Goal: Obtain resource: Download file/media

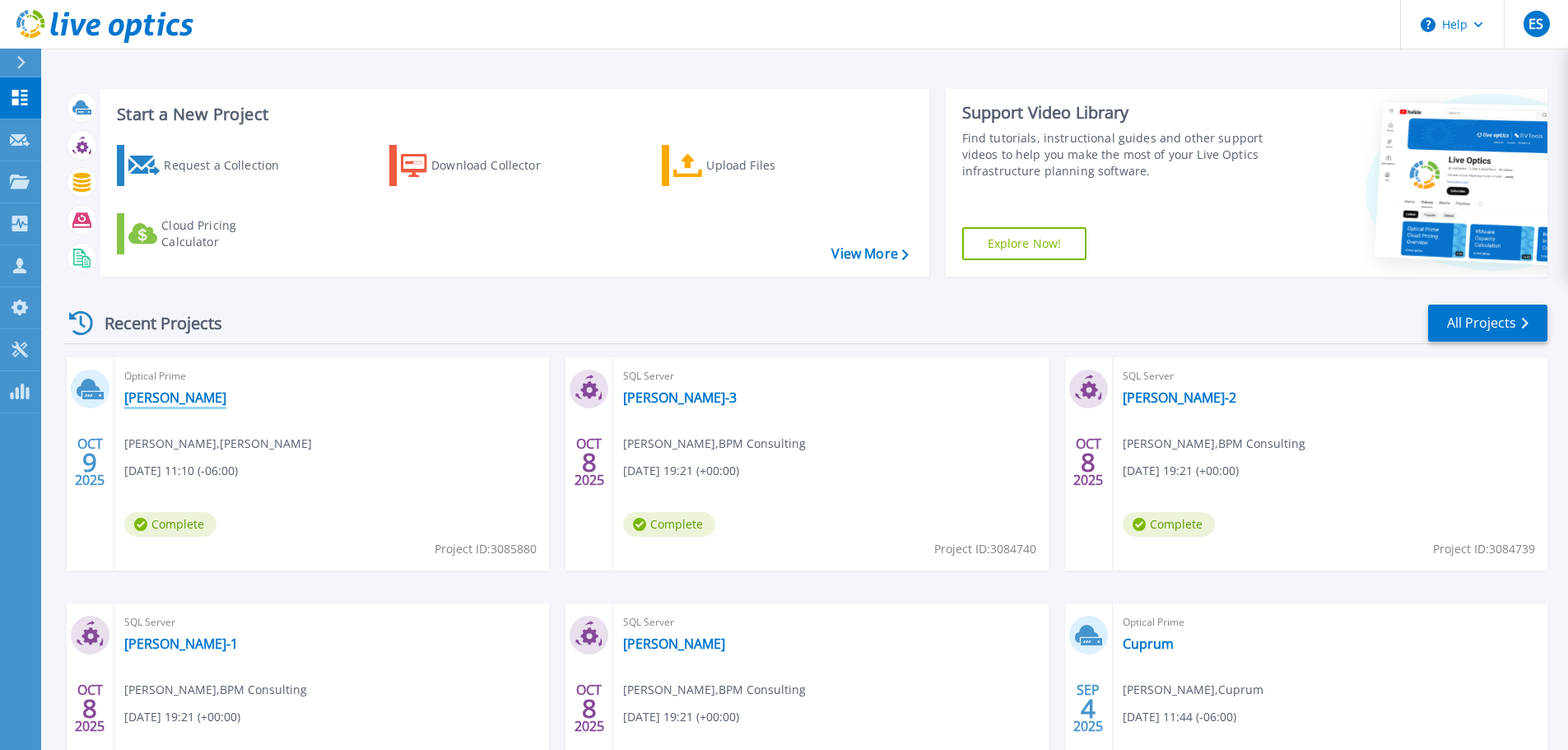
click at [139, 401] on link "[PERSON_NAME]" at bounding box center [175, 397] width 102 height 16
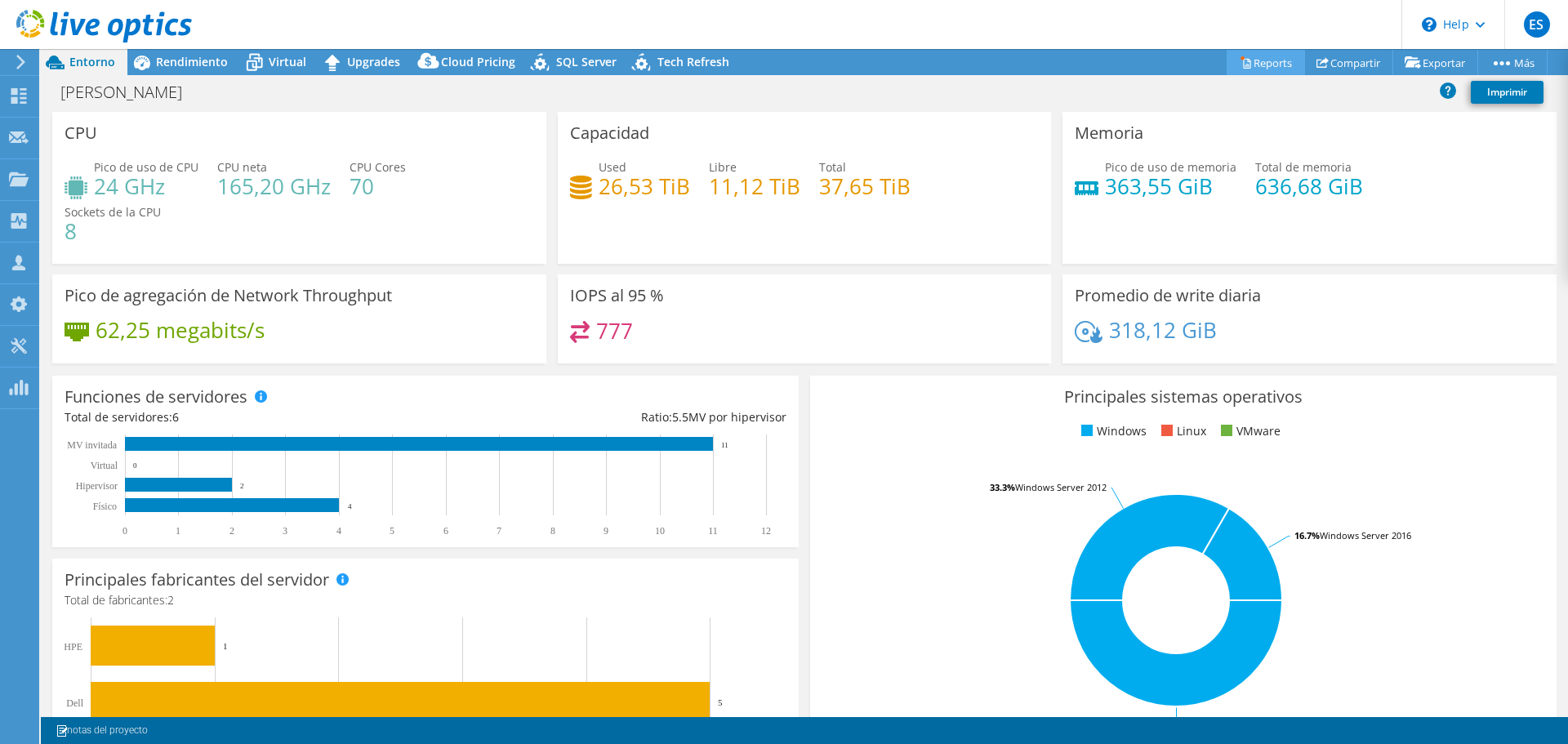
click at [1250, 61] on link "Reports" at bounding box center [1266, 62] width 79 height 26
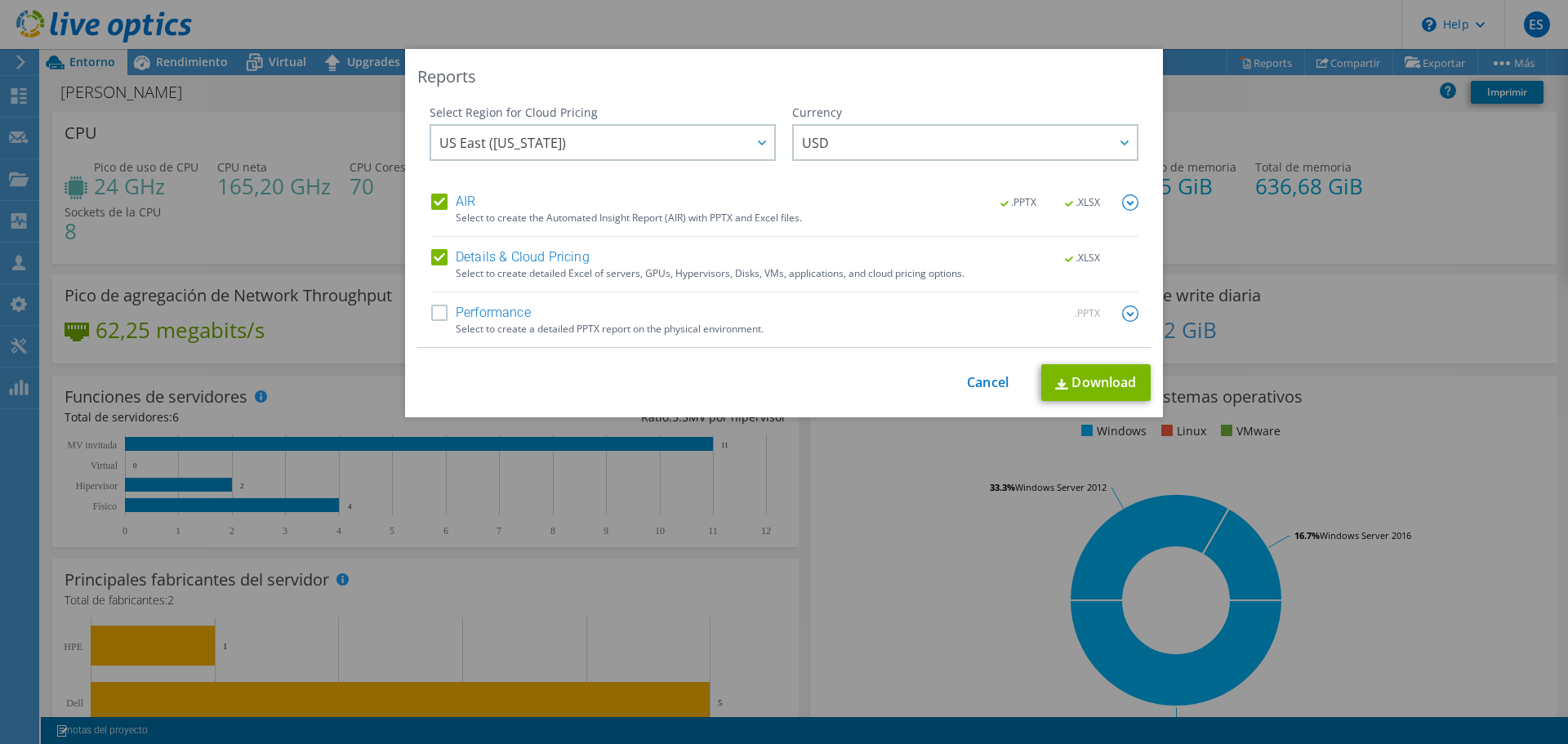
click at [504, 312] on label "Performance" at bounding box center [481, 313] width 99 height 16
click at [0, 0] on input "Performance" at bounding box center [0, 0] width 0 height 0
click at [1126, 316] on img at bounding box center [1130, 313] width 16 height 16
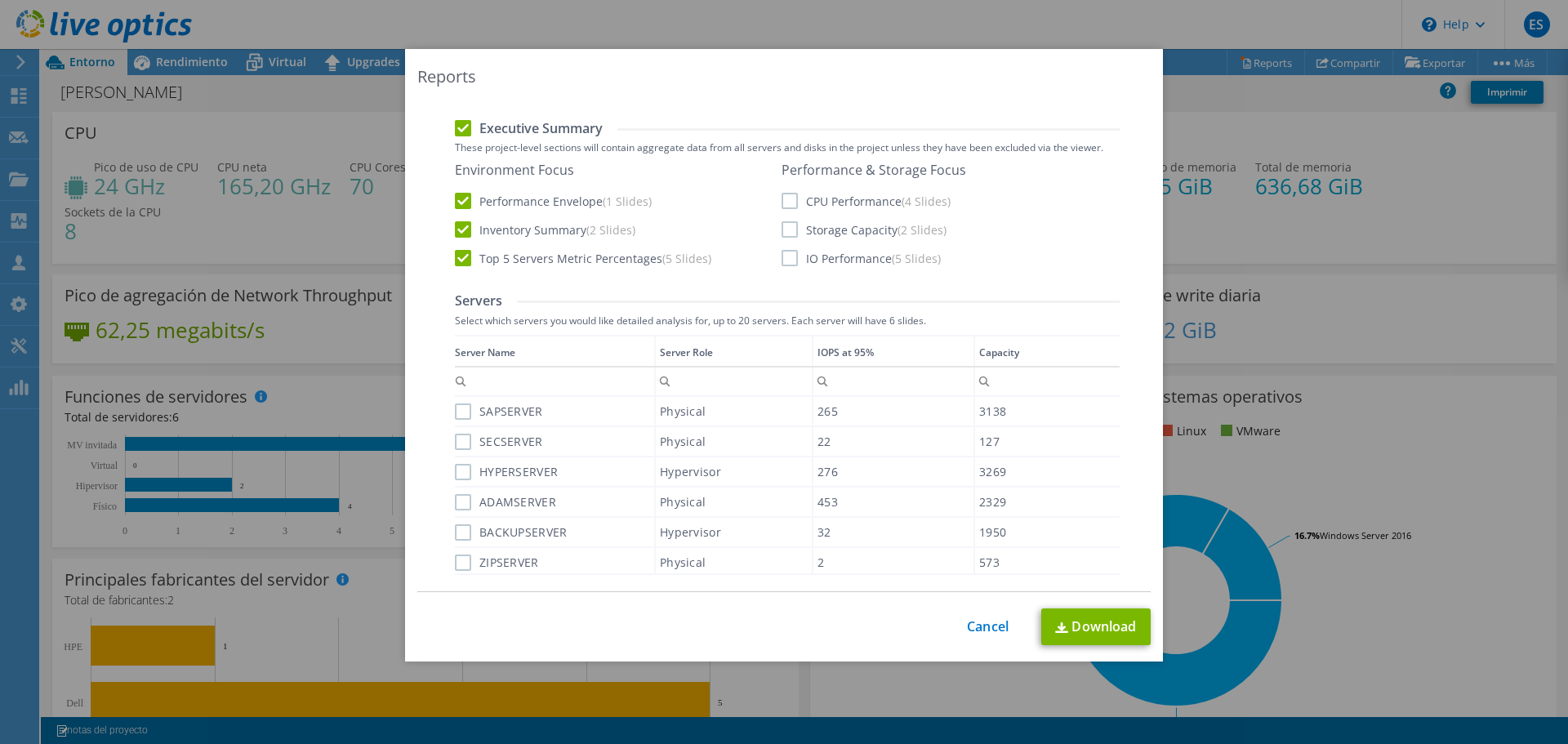
scroll to position [327, 0]
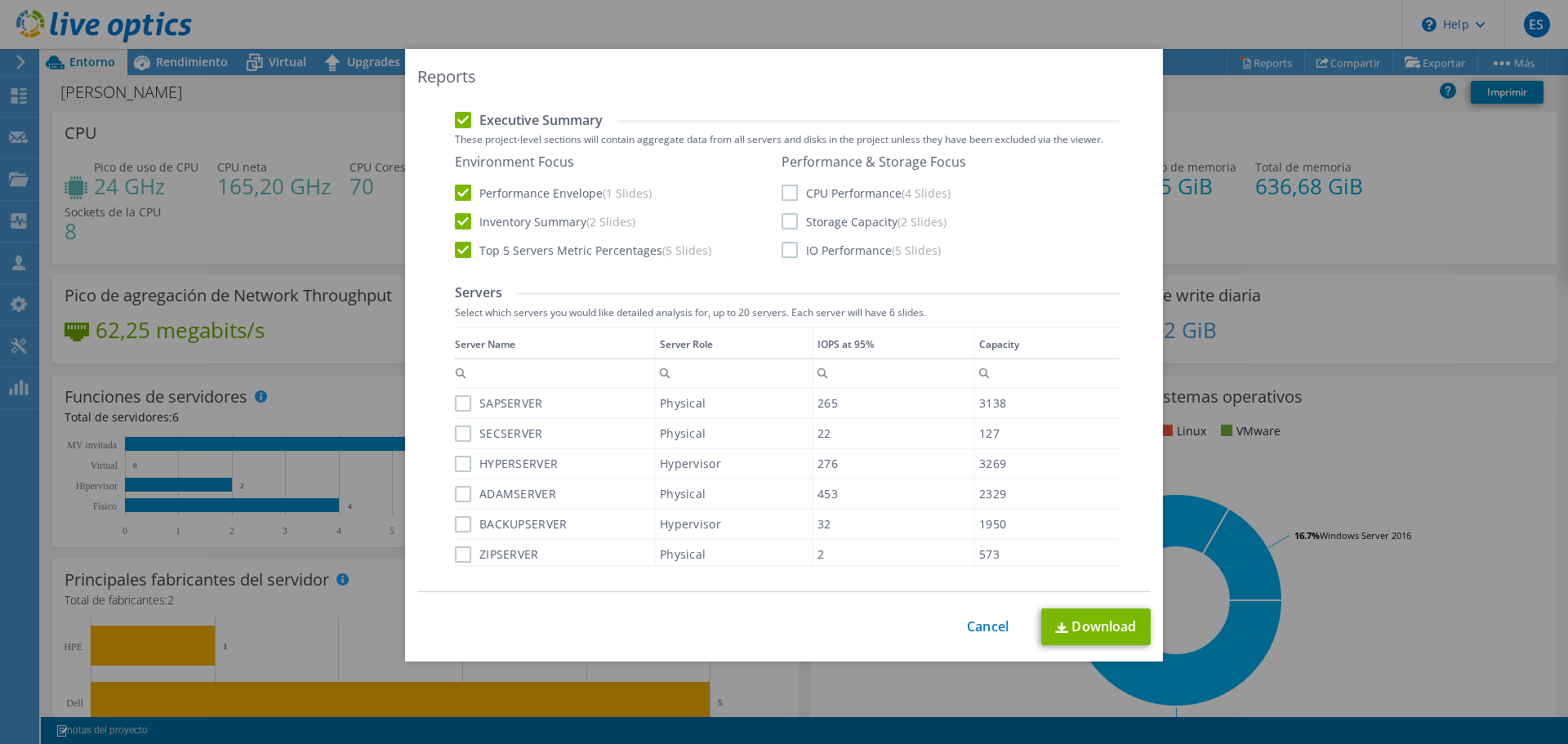
click at [873, 198] on label "CPU Performance (4 Slides)" at bounding box center [867, 192] width 169 height 16
click at [0, 0] on input "CPU Performance (4 Slides)" at bounding box center [0, 0] width 0 height 0
click at [855, 223] on label "Storage Capacity (2 Slides)" at bounding box center [864, 221] width 165 height 16
click at [0, 0] on input "Storage Capacity (2 Slides)" at bounding box center [0, 0] width 0 height 0
click at [984, 626] on link "Cancel" at bounding box center [987, 627] width 42 height 15
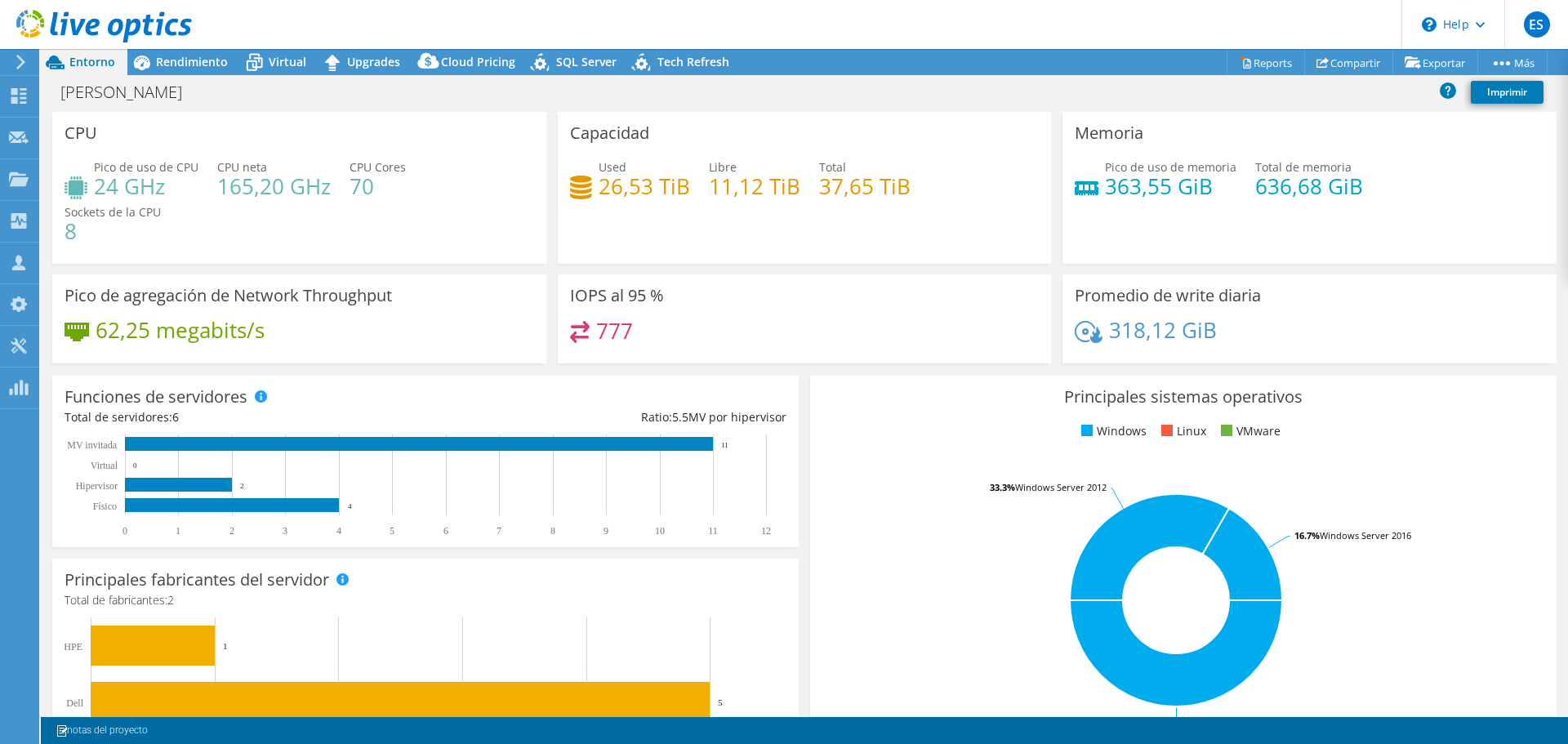
click at [836, 216] on div "Capacidad Used 26,53 TiB Libre 11,12 TiB Total 37,65 TiB" at bounding box center [805, 188] width 494 height 152
click at [180, 64] on span "Rendimiento" at bounding box center [192, 62] width 72 height 15
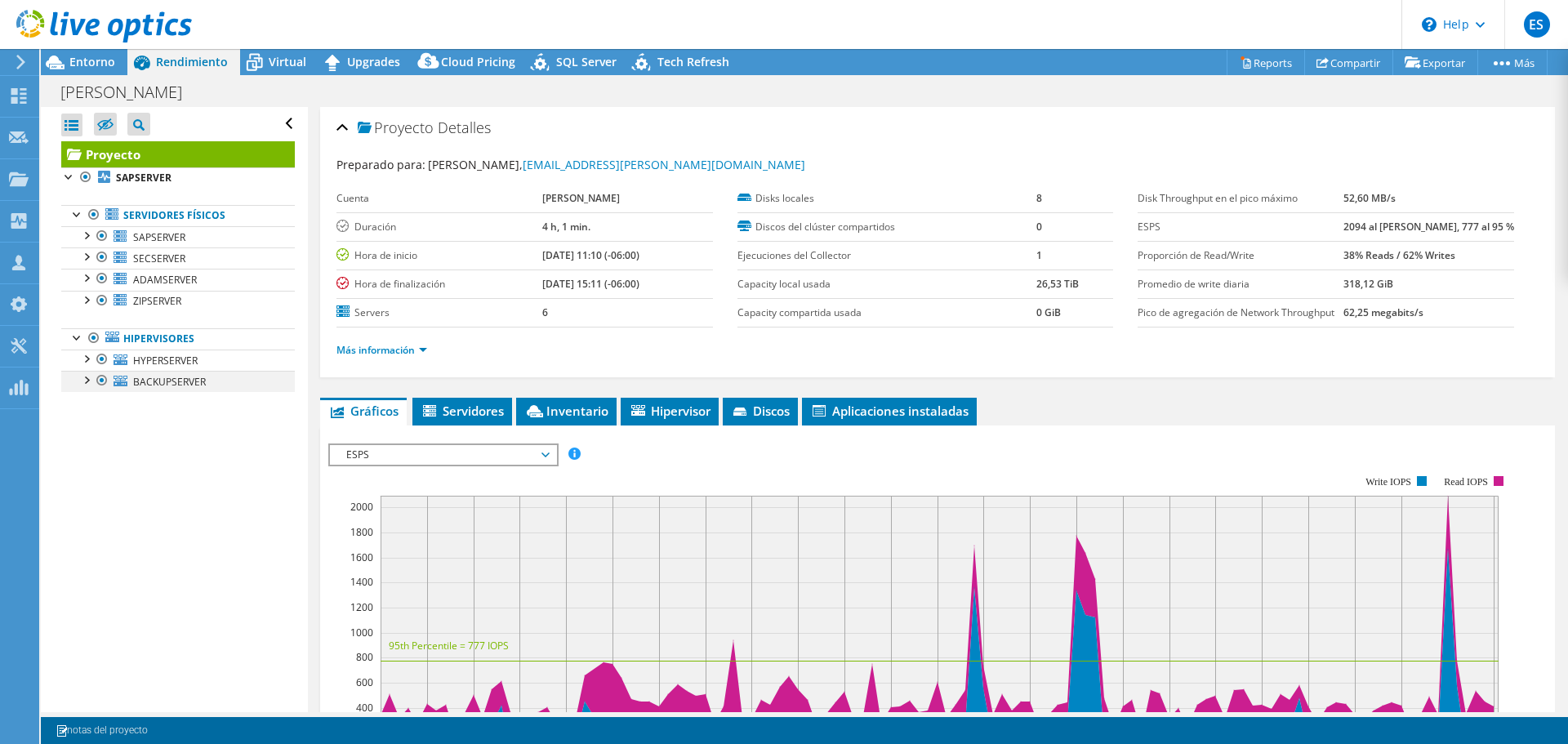
click at [99, 381] on div at bounding box center [102, 380] width 16 height 20
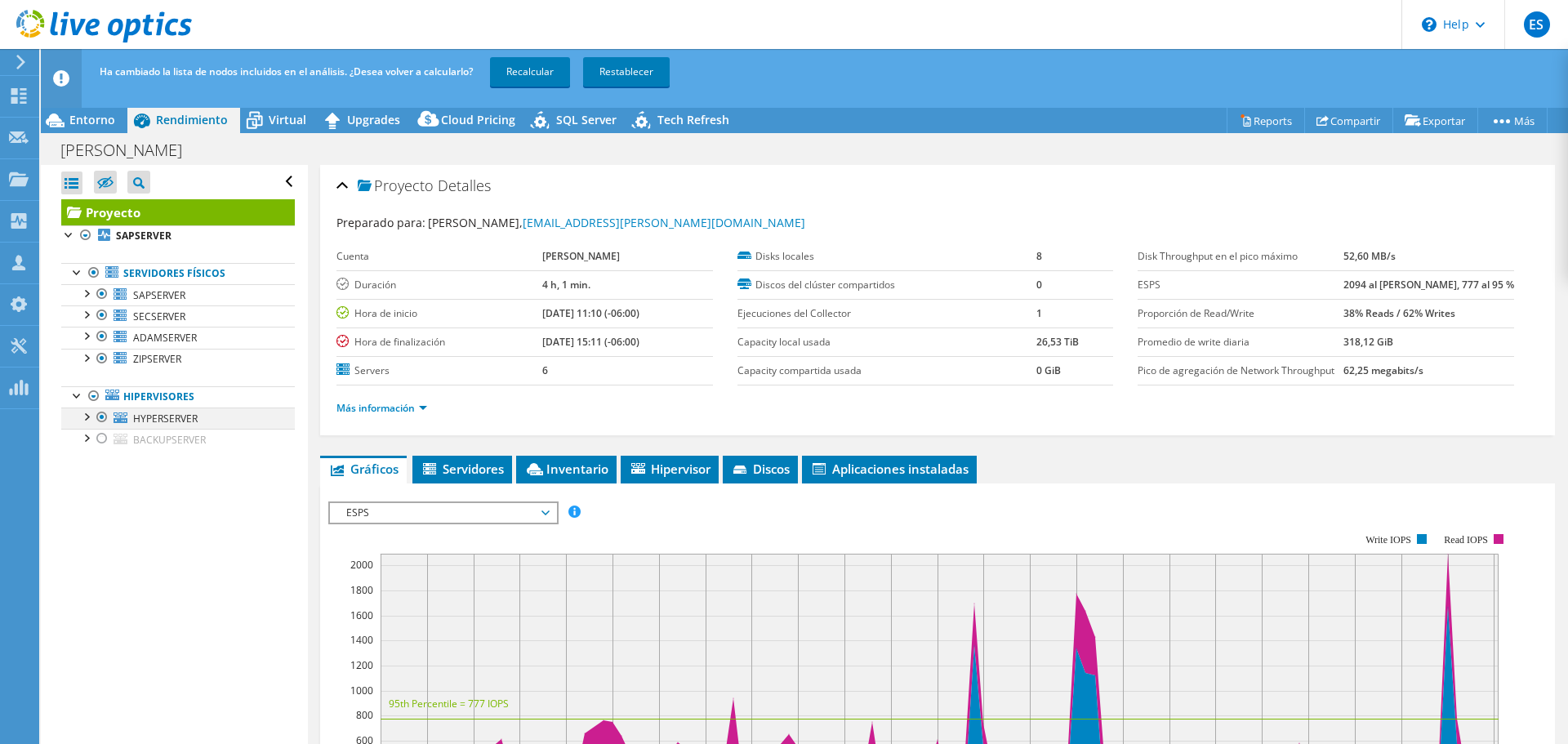
click at [84, 418] on div at bounding box center [86, 415] width 16 height 16
click at [85, 354] on div at bounding box center [86, 357] width 16 height 16
click at [86, 337] on div at bounding box center [86, 334] width 16 height 16
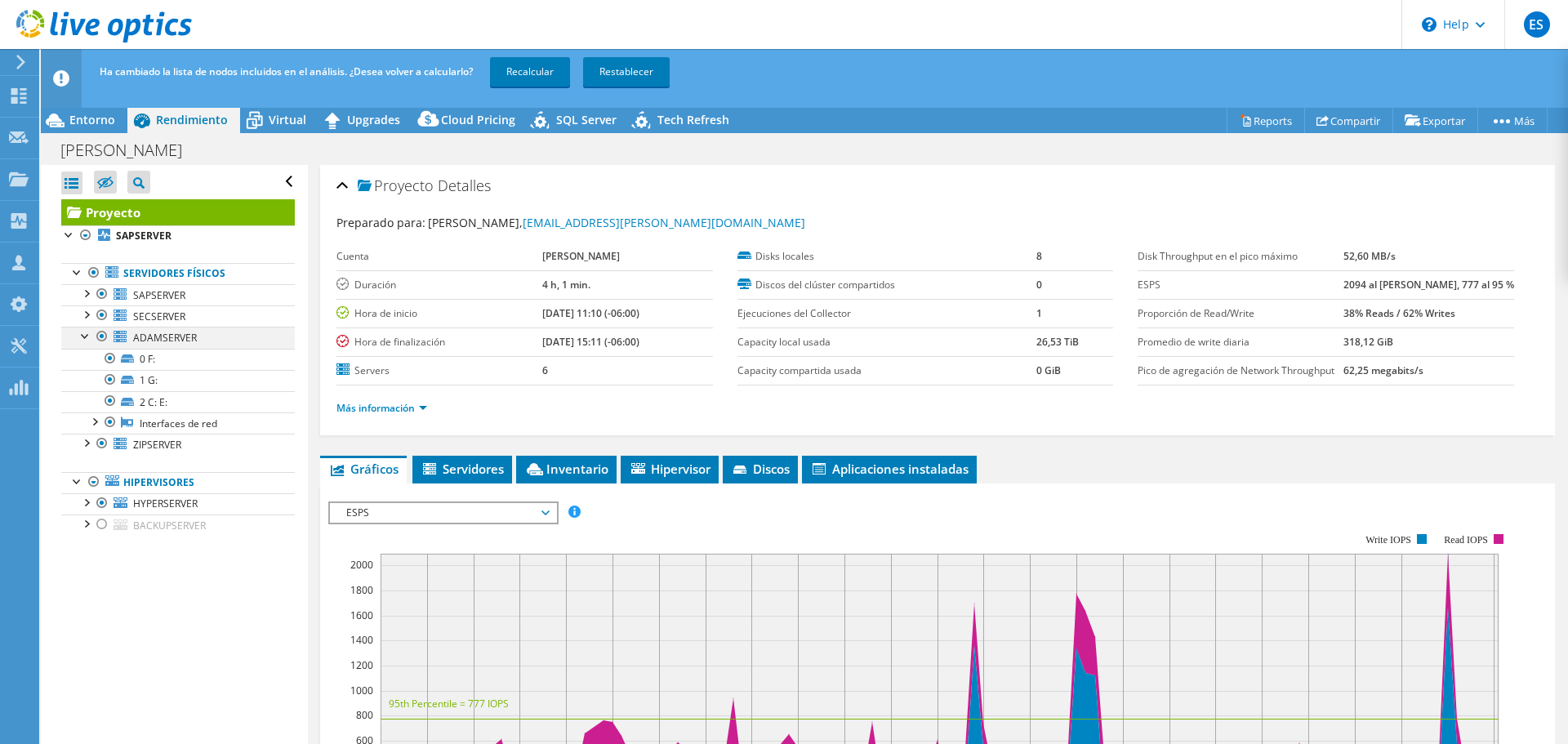
click at [86, 337] on div at bounding box center [86, 334] width 16 height 16
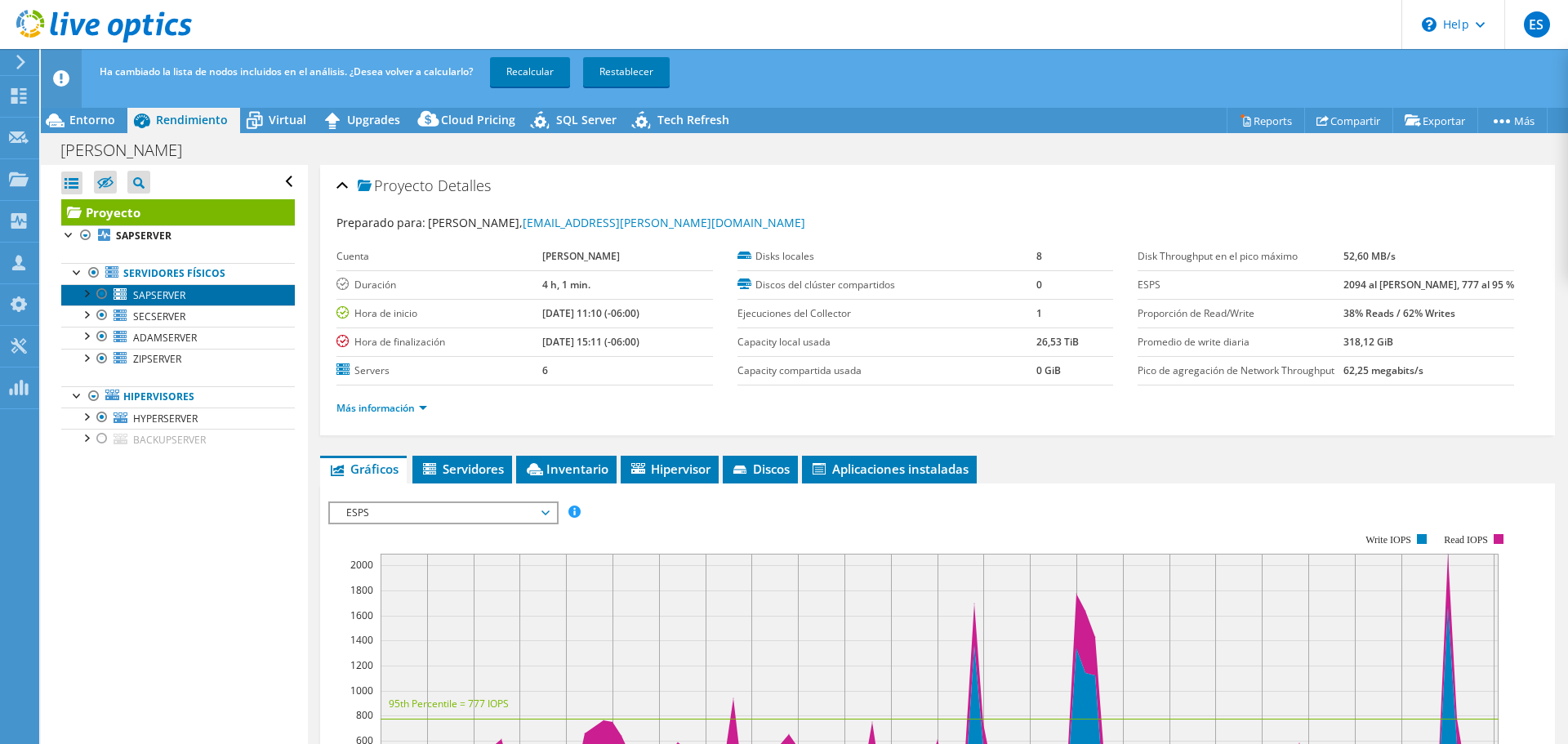
click at [198, 300] on link "SAPSERVER" at bounding box center [178, 294] width 234 height 21
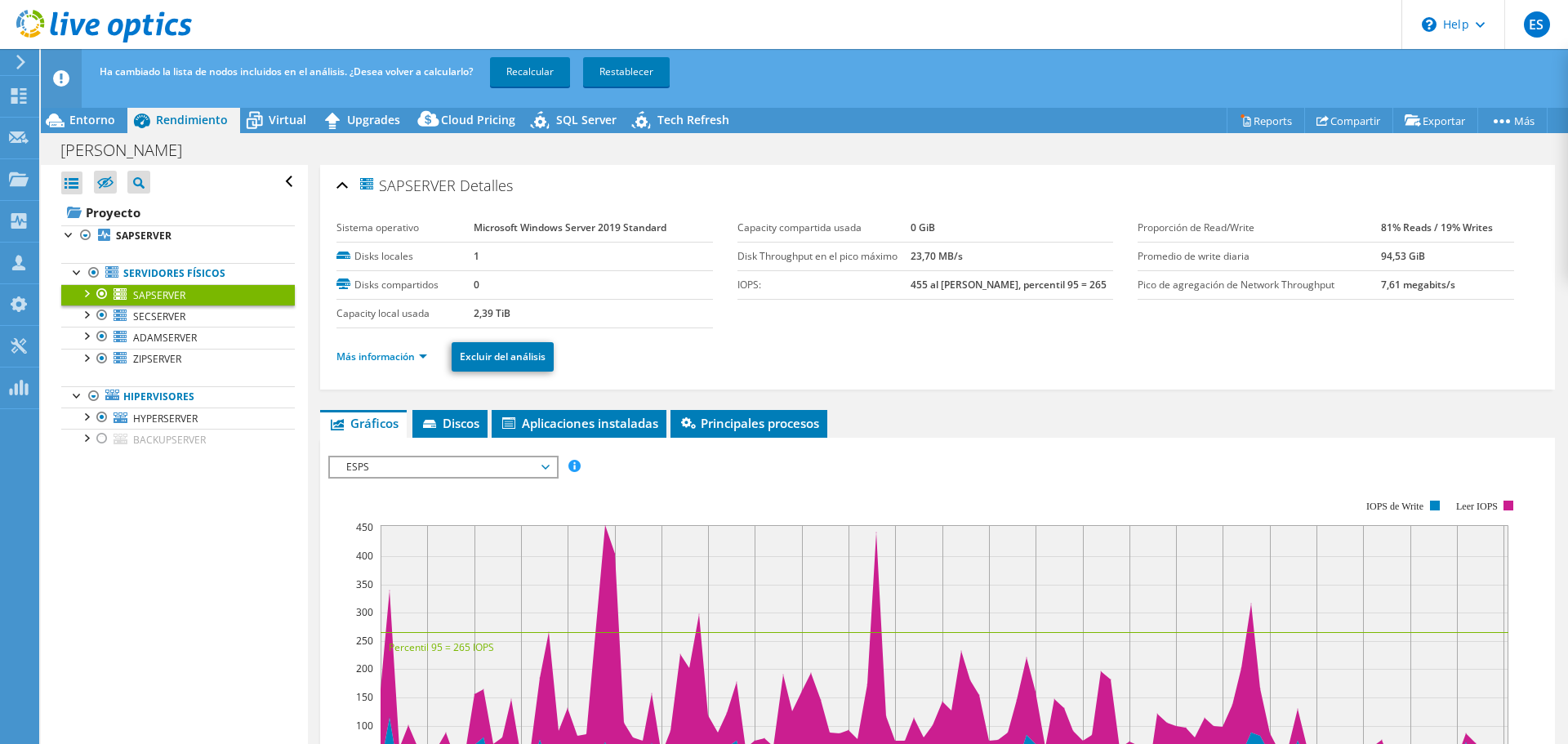
click at [84, 291] on div at bounding box center [86, 292] width 16 height 16
click at [192, 312] on link "SECSERVER" at bounding box center [178, 316] width 234 height 21
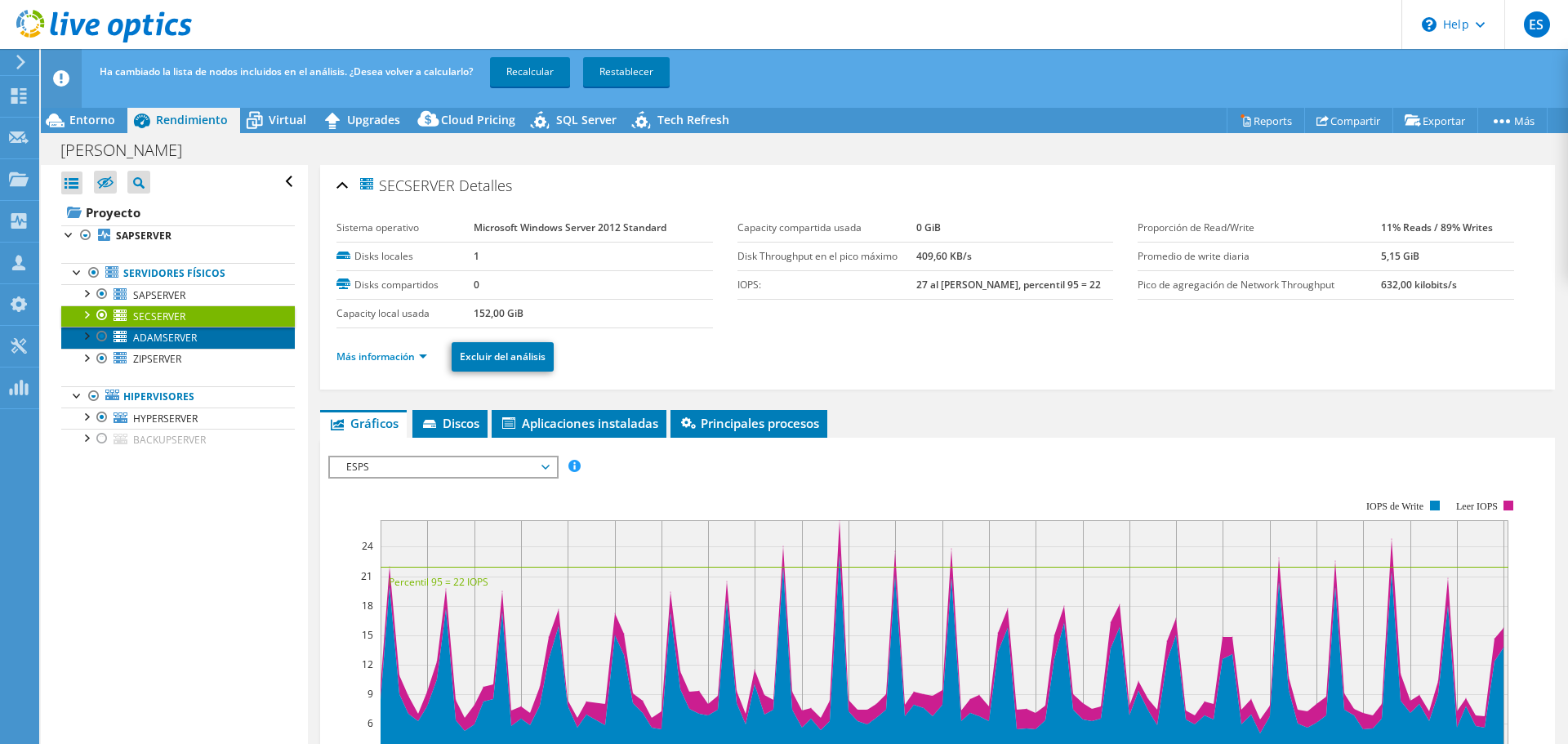
click at [182, 334] on span "ADAMSERVER" at bounding box center [165, 338] width 63 height 14
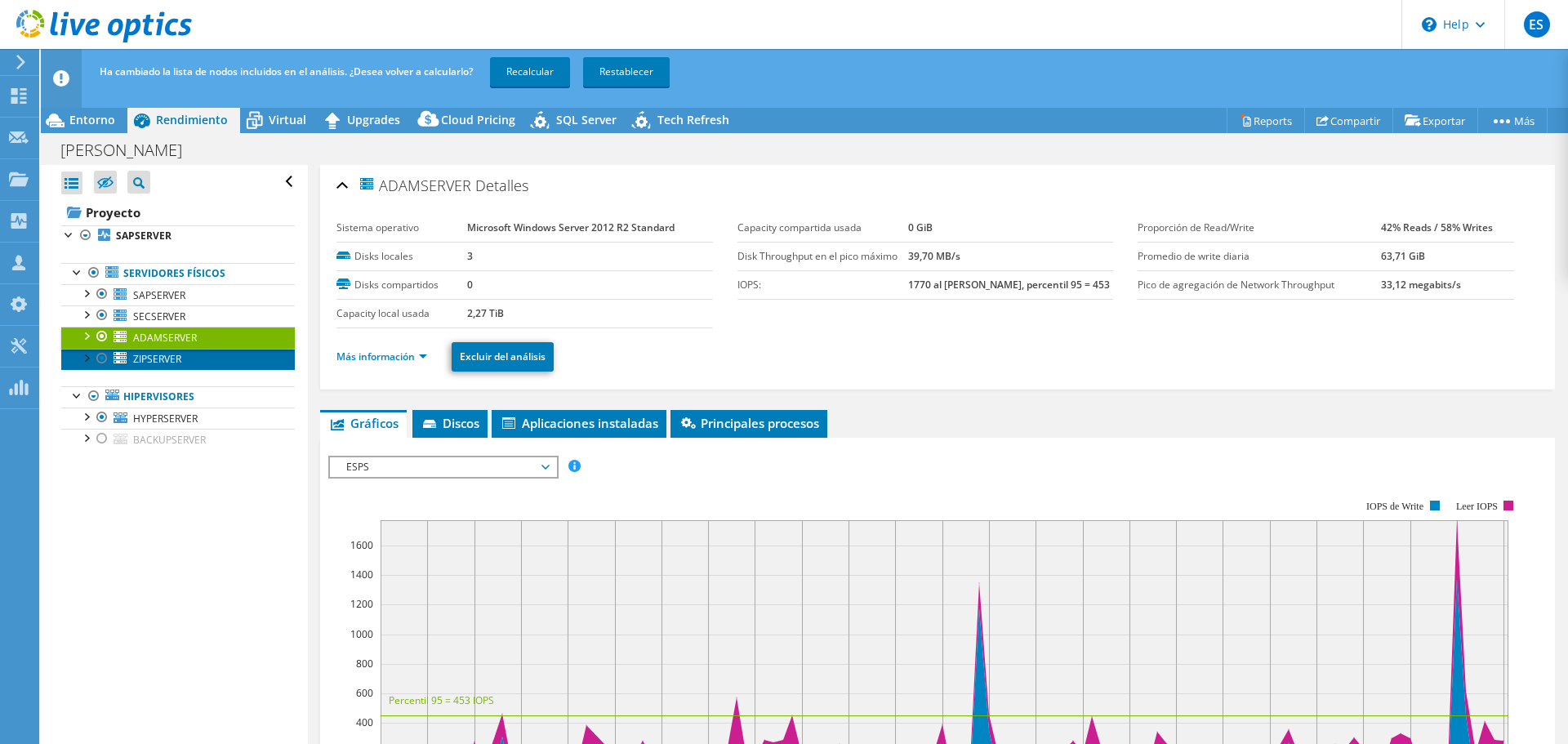
click at [175, 359] on span "ZIPSERVER" at bounding box center [157, 358] width 48 height 14
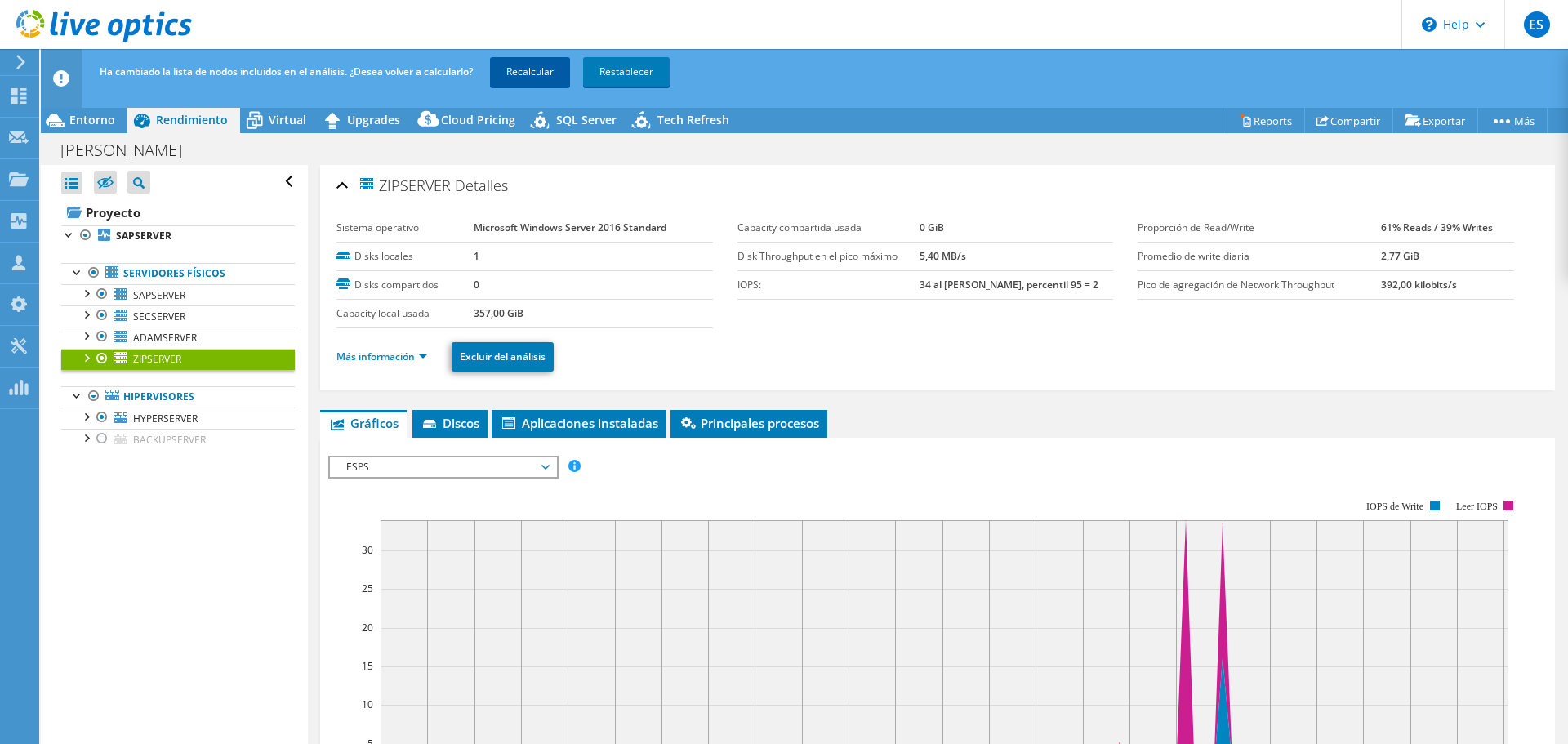
click at [529, 70] on link "Recalcular" at bounding box center [530, 72] width 80 height 29
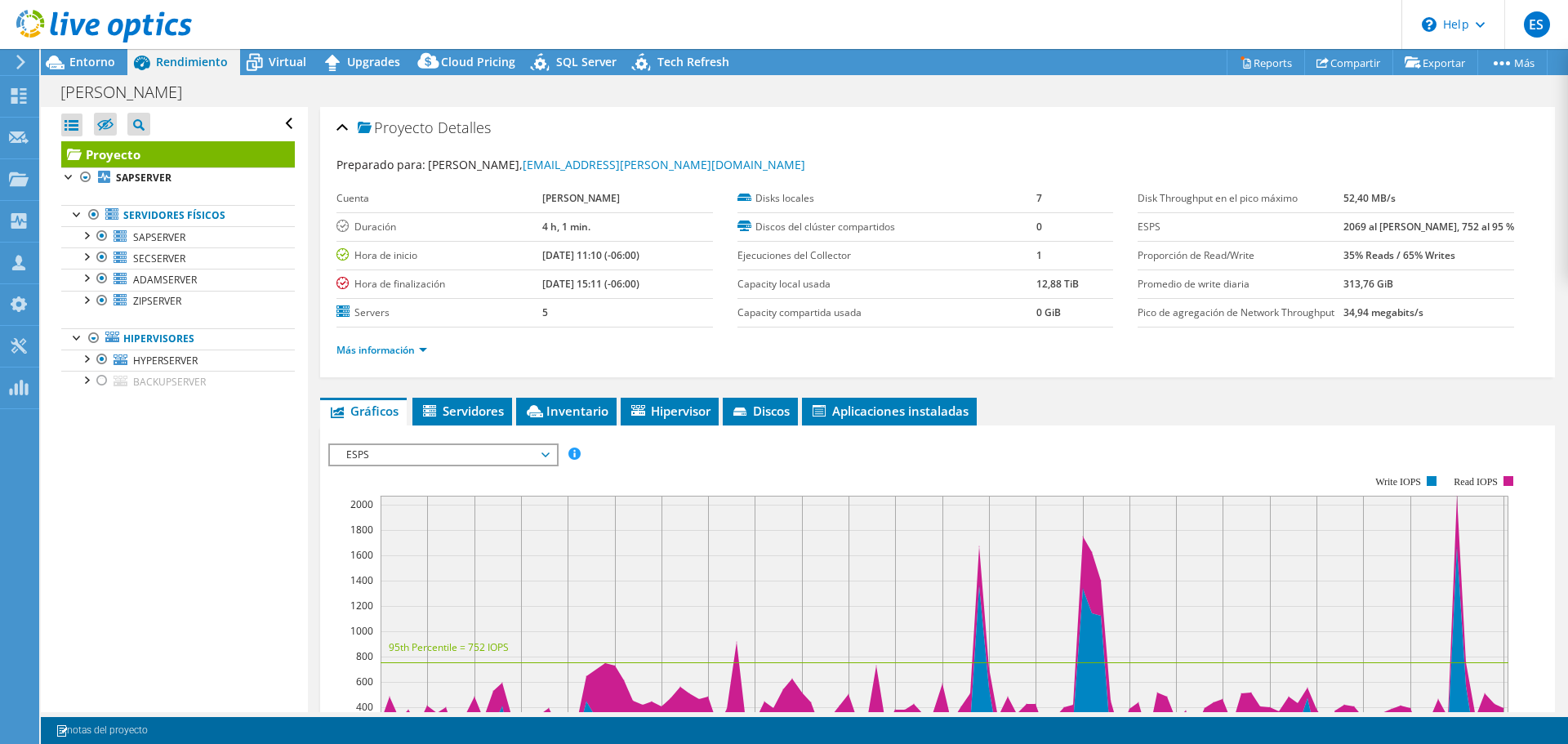
click at [772, 12] on header "ES Asociado de canal [PERSON_NAME] [EMAIL_ADDRESS][DOMAIN_NAME] BPM Consulting …" at bounding box center [784, 24] width 1568 height 49
click at [115, 57] on div "Entorno" at bounding box center [84, 62] width 86 height 27
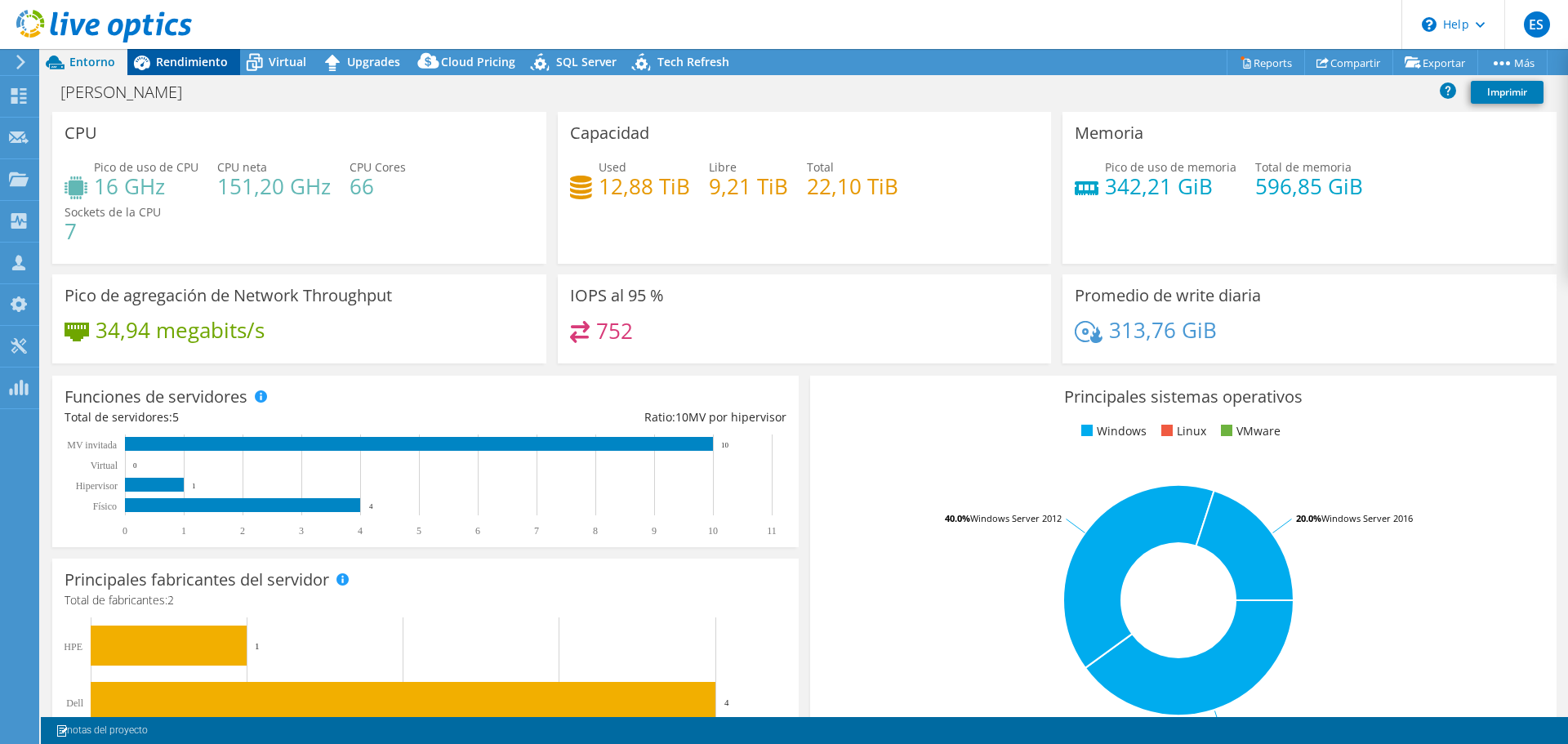
click at [191, 63] on span "Rendimiento" at bounding box center [192, 62] width 72 height 15
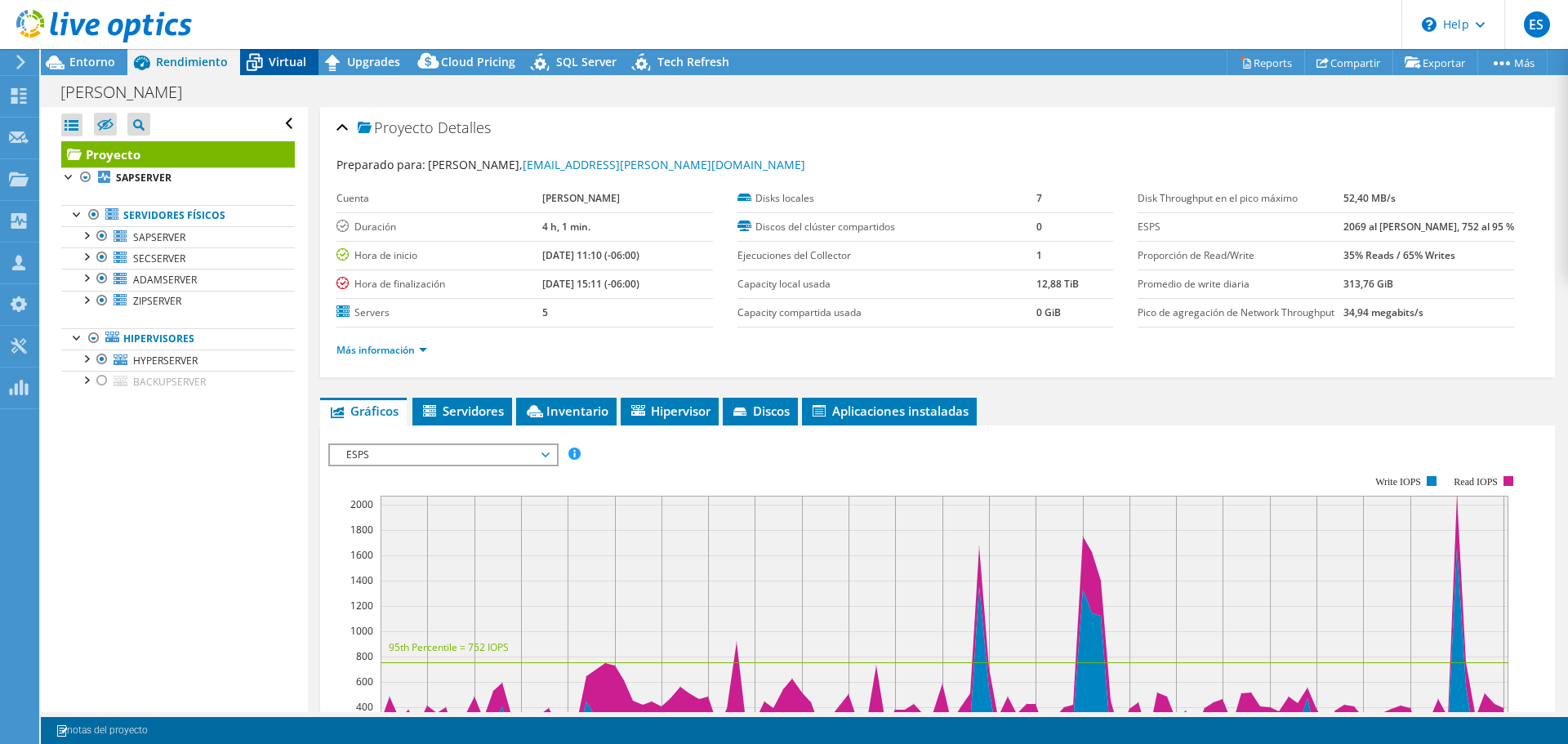
click at [277, 62] on span "Virtual" at bounding box center [287, 62] width 38 height 15
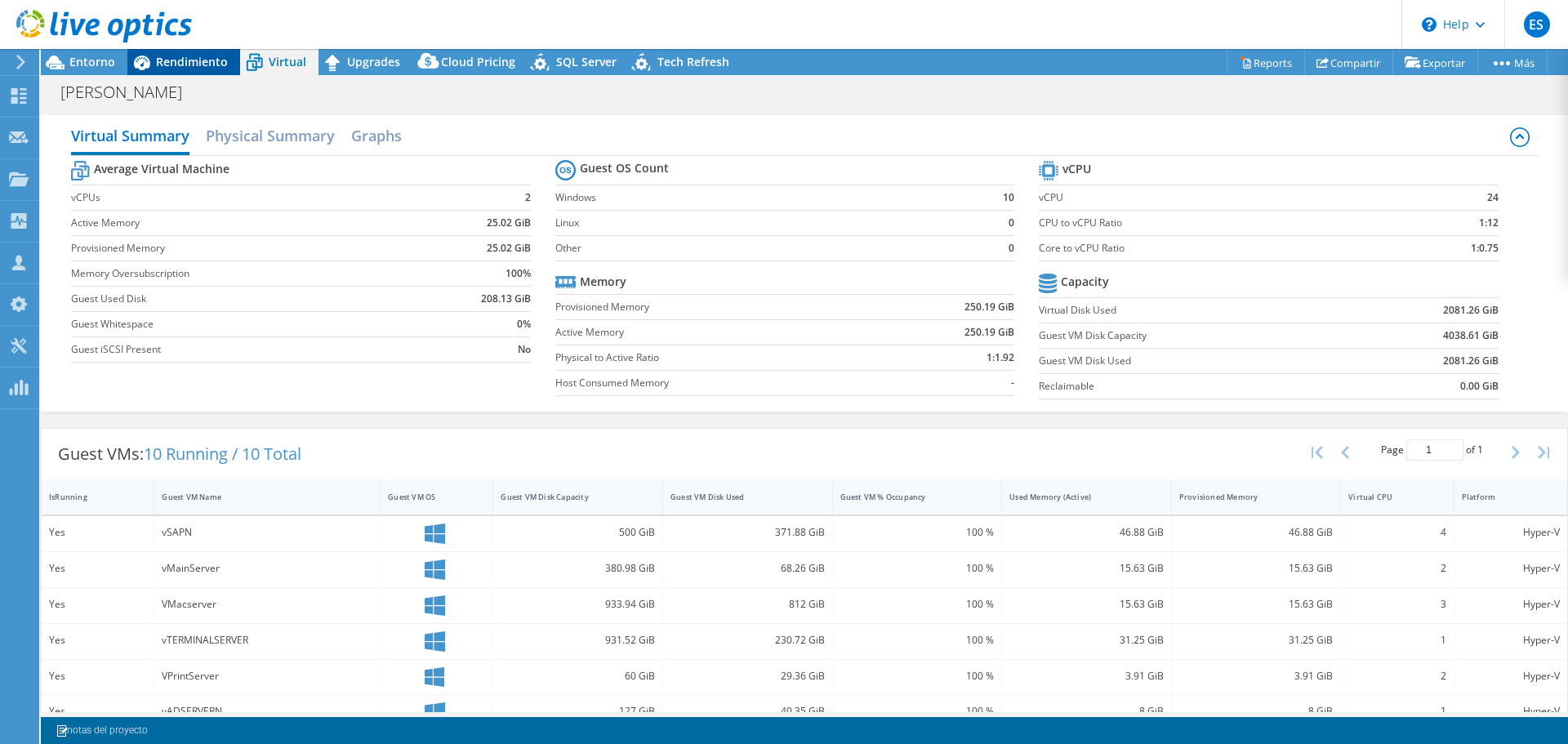
click at [207, 58] on span "Rendimiento" at bounding box center [192, 62] width 72 height 15
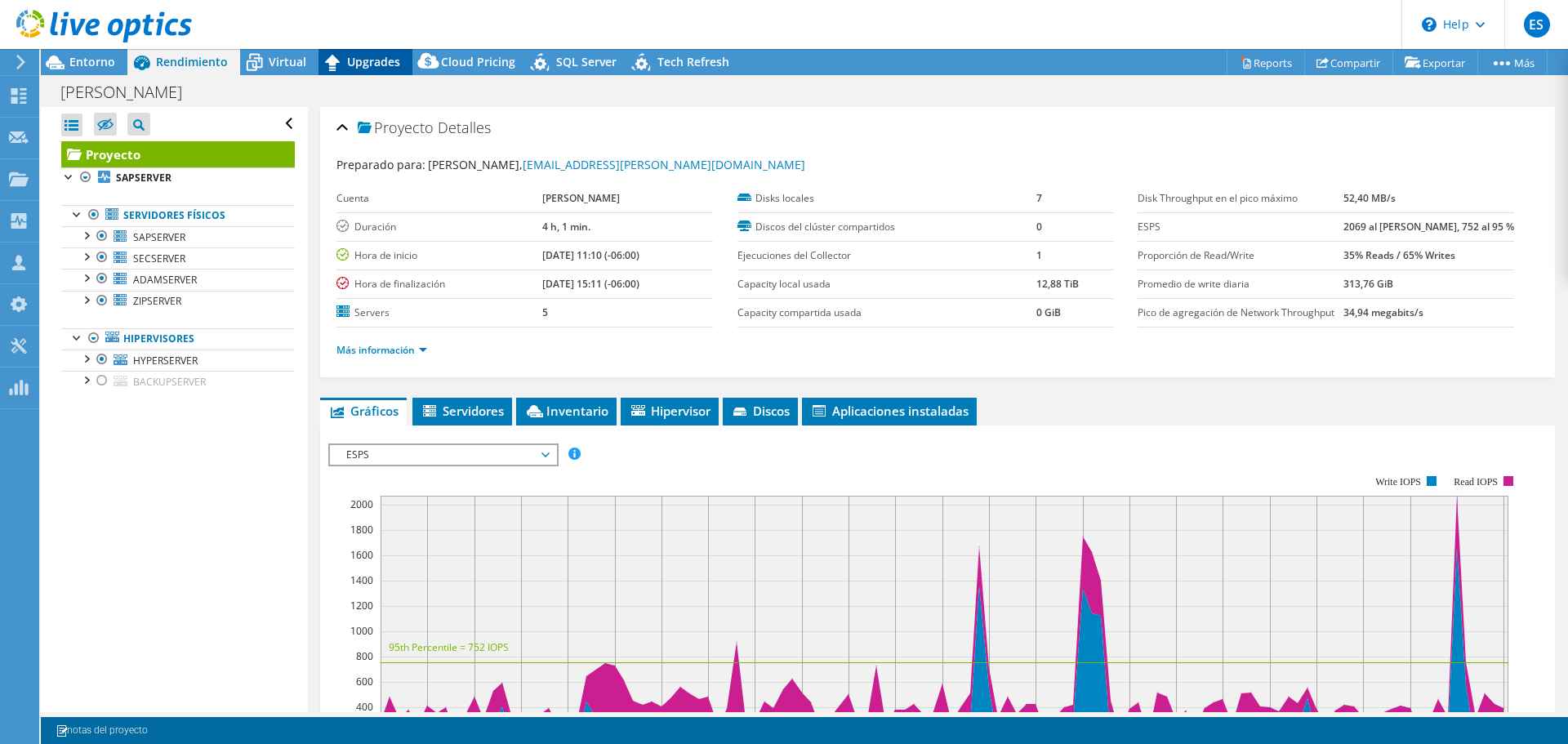
click at [383, 56] on span "Upgrades" at bounding box center [374, 62] width 53 height 15
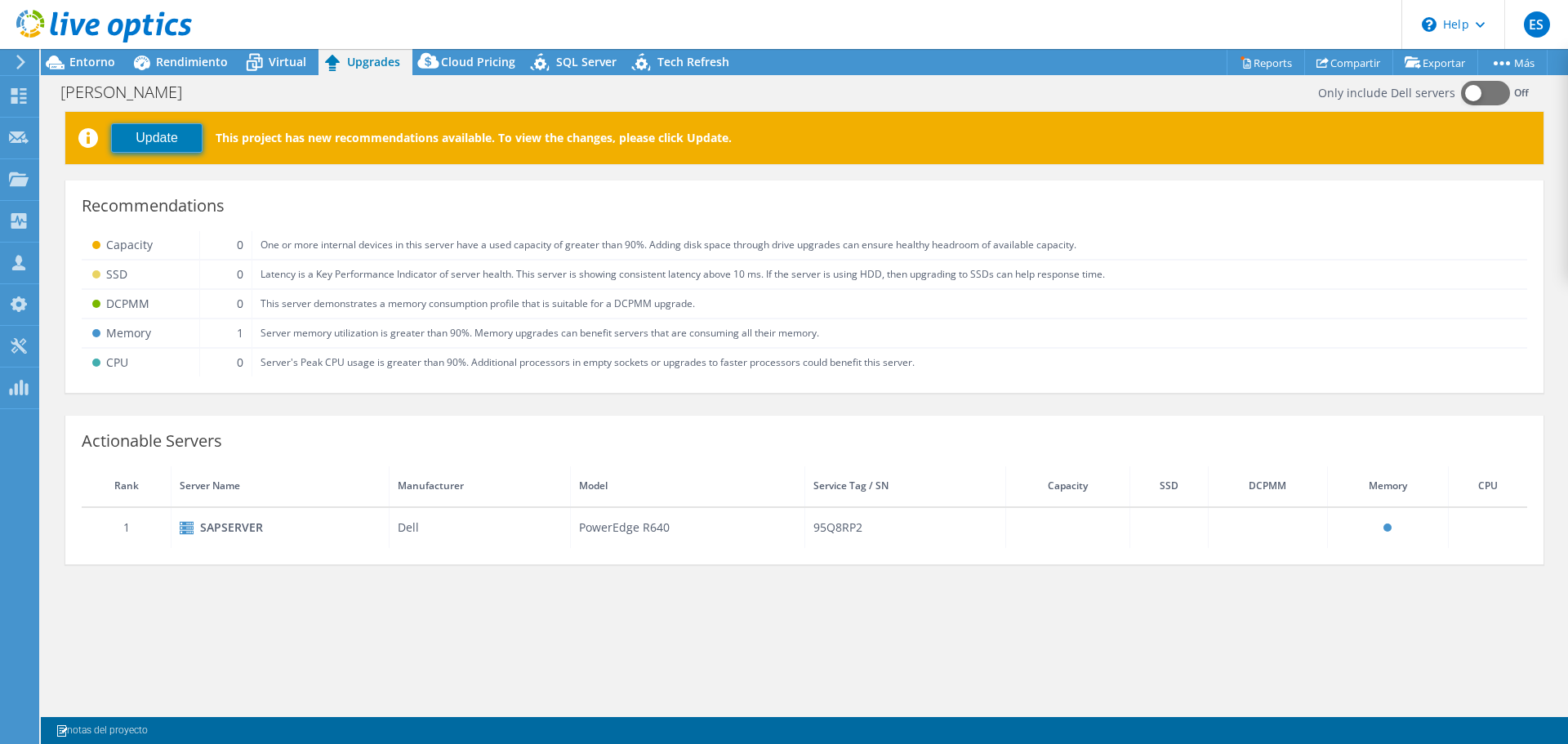
click at [153, 124] on button "Update" at bounding box center [157, 138] width 92 height 29
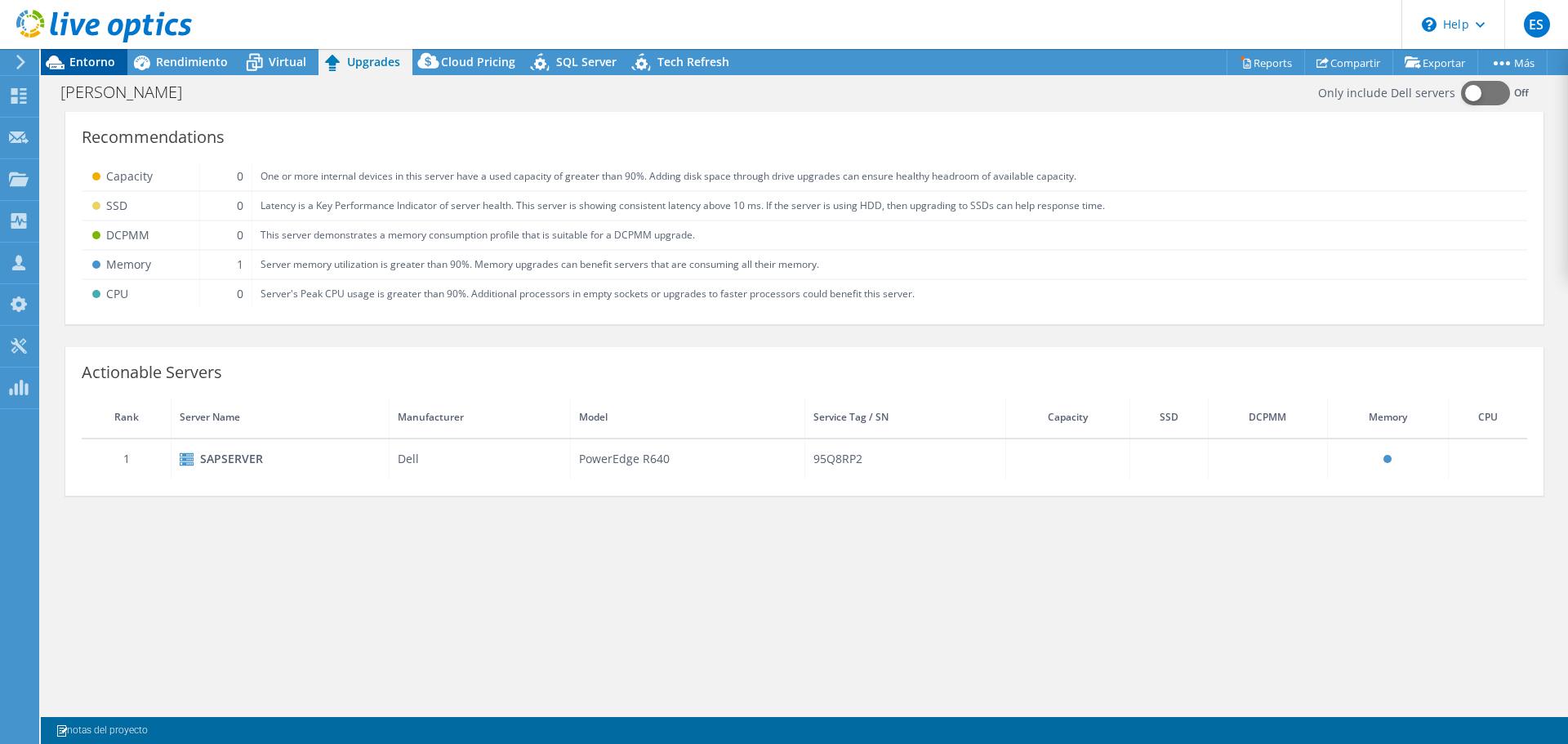
click at [79, 61] on span "Entorno" at bounding box center [92, 62] width 45 height 15
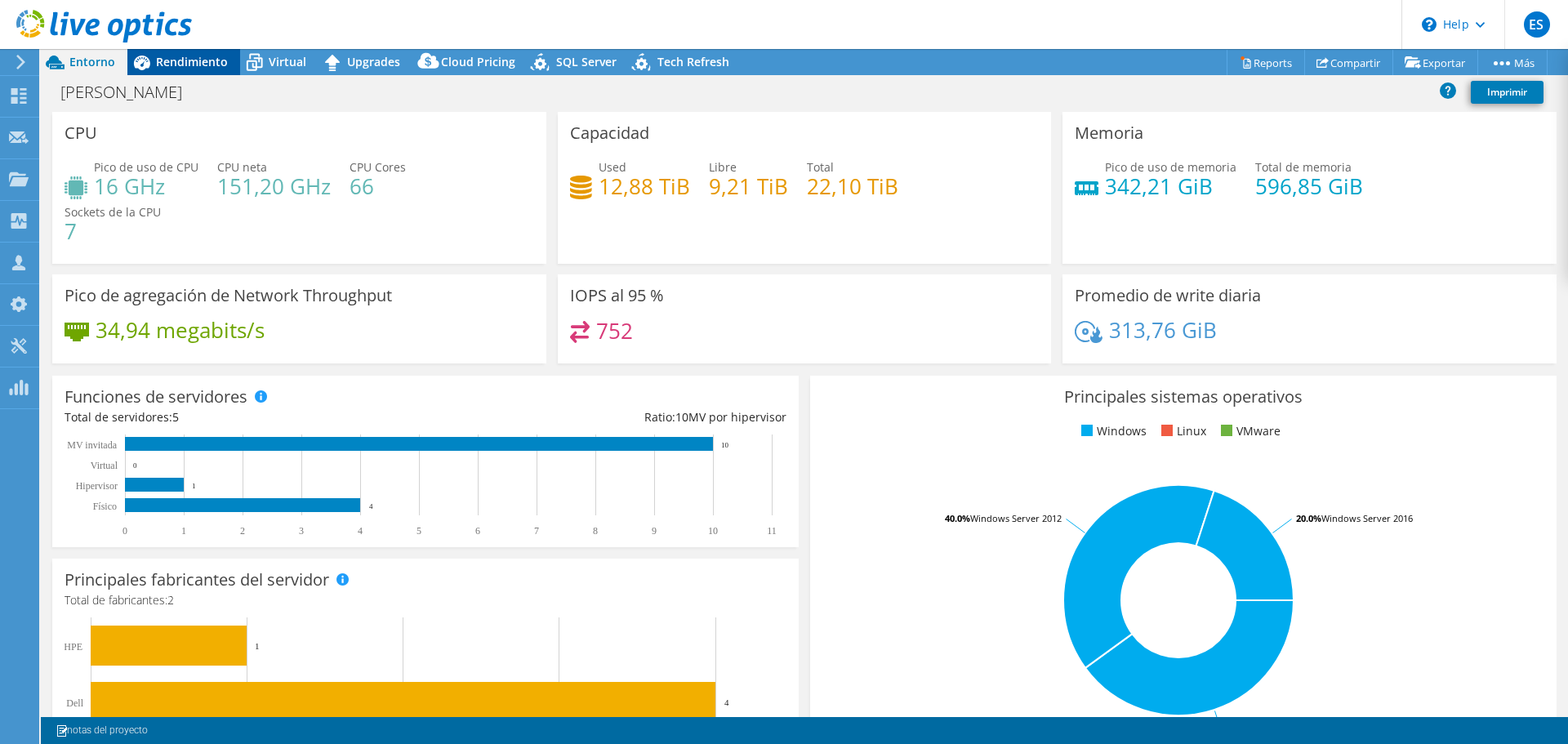
click at [171, 63] on span "Rendimiento" at bounding box center [192, 62] width 72 height 15
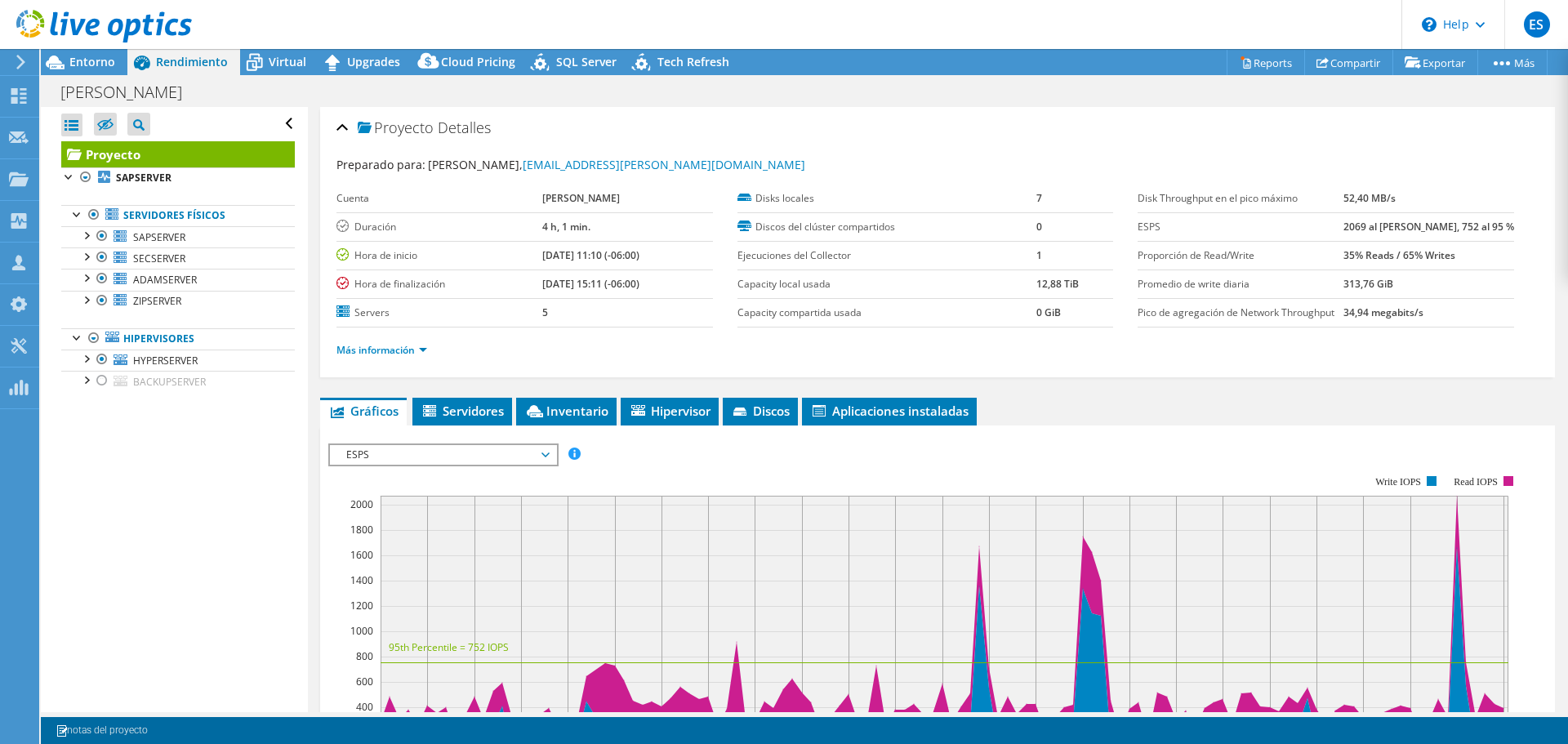
click at [444, 429] on div "ESPS Disk Throughput Tamaño de E/S Latencia Profundidad de la cola Porcentaje d…" at bounding box center [938, 712] width 1218 height 576
click at [449, 411] on span "Servidores" at bounding box center [462, 410] width 83 height 16
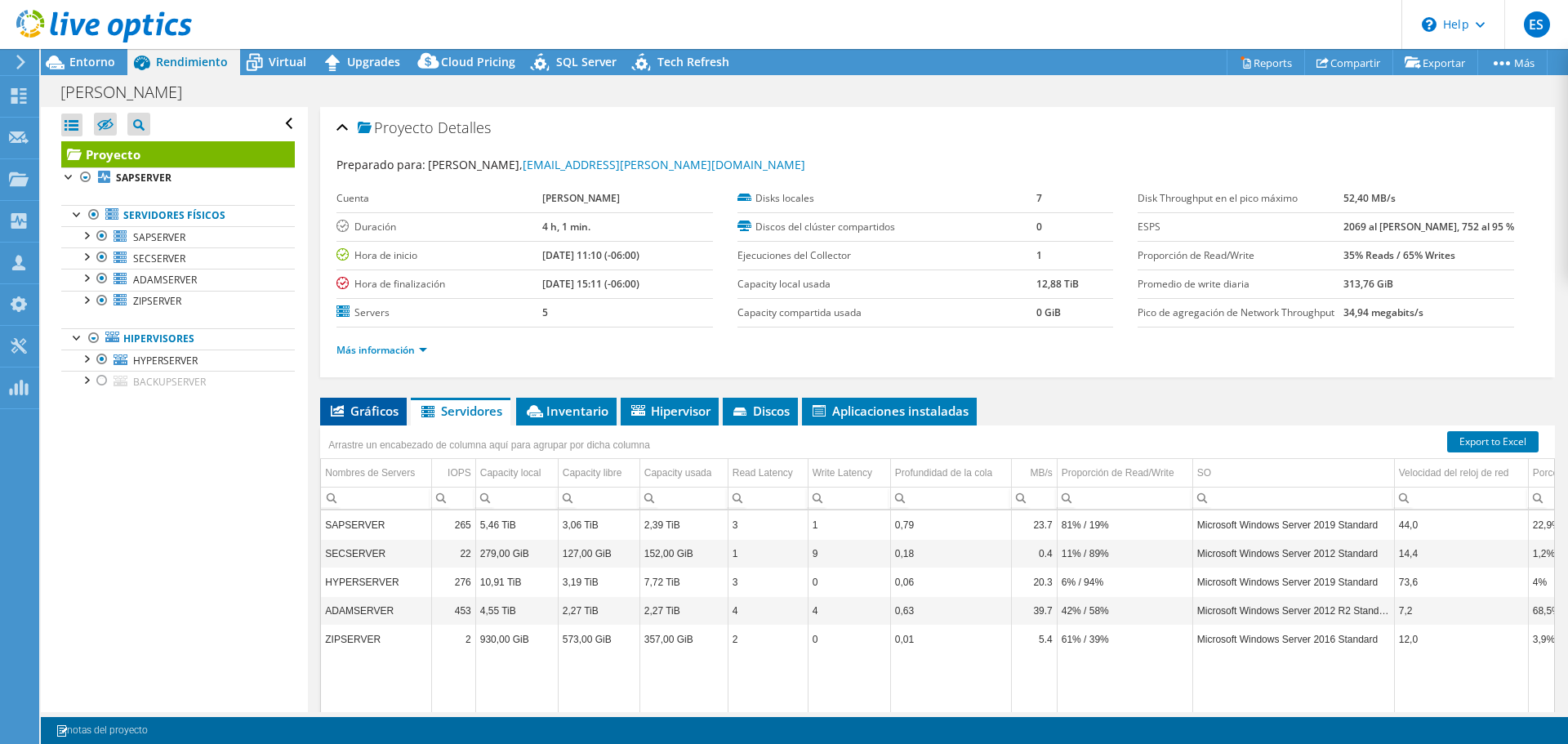
click at [364, 416] on span "Gráficos" at bounding box center [364, 410] width 70 height 16
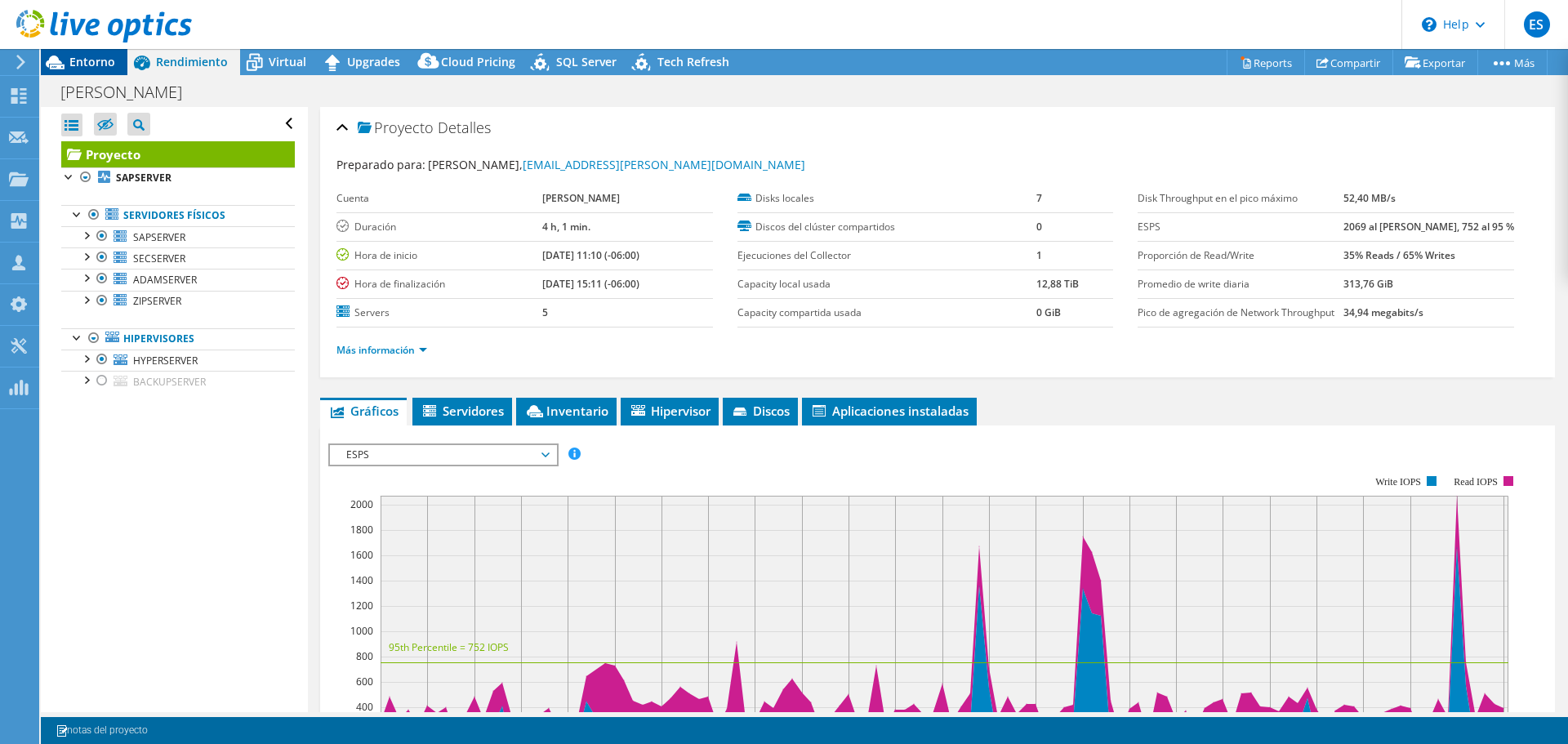
click at [92, 61] on span "Entorno" at bounding box center [92, 62] width 45 height 15
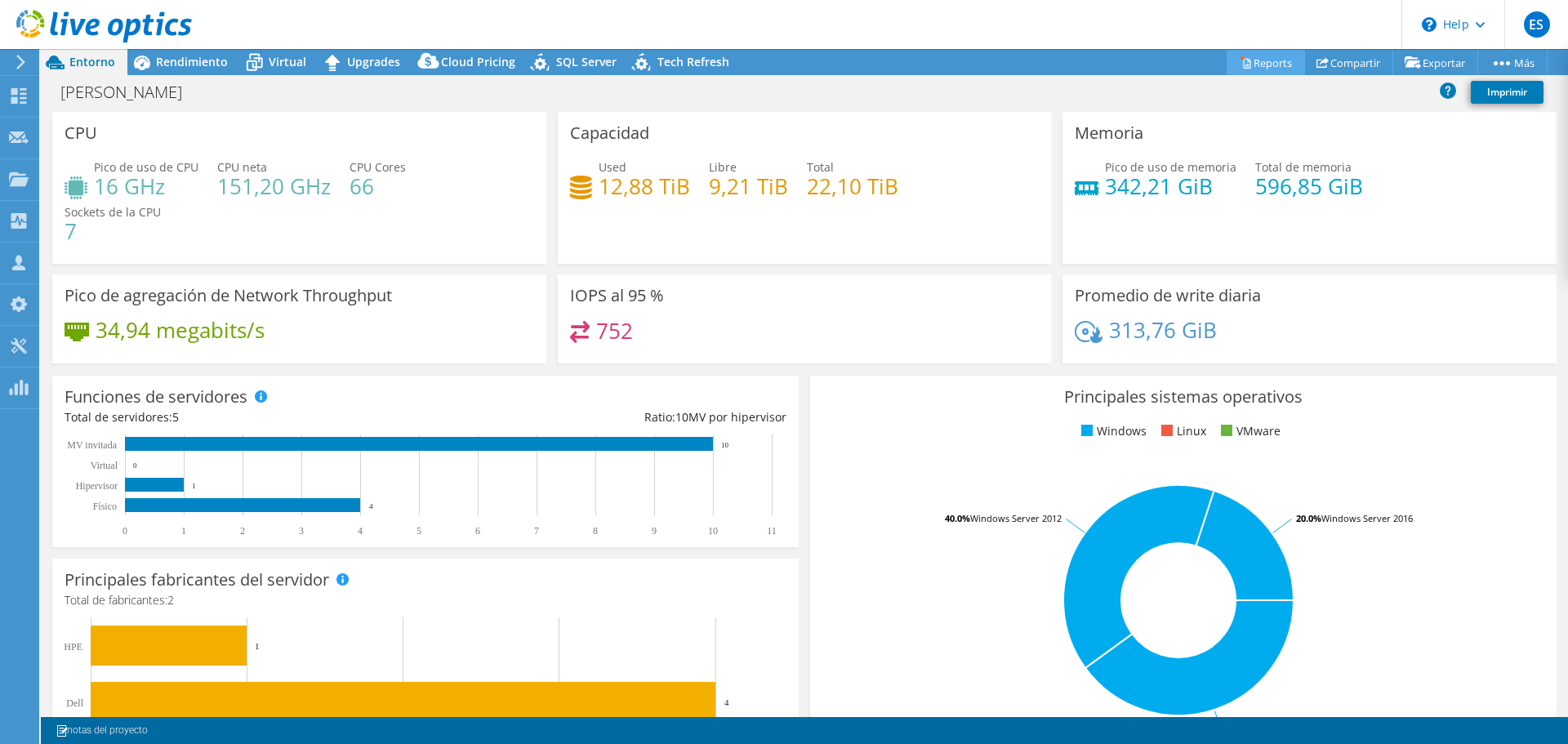
click at [1273, 63] on link "Reports" at bounding box center [1266, 62] width 79 height 26
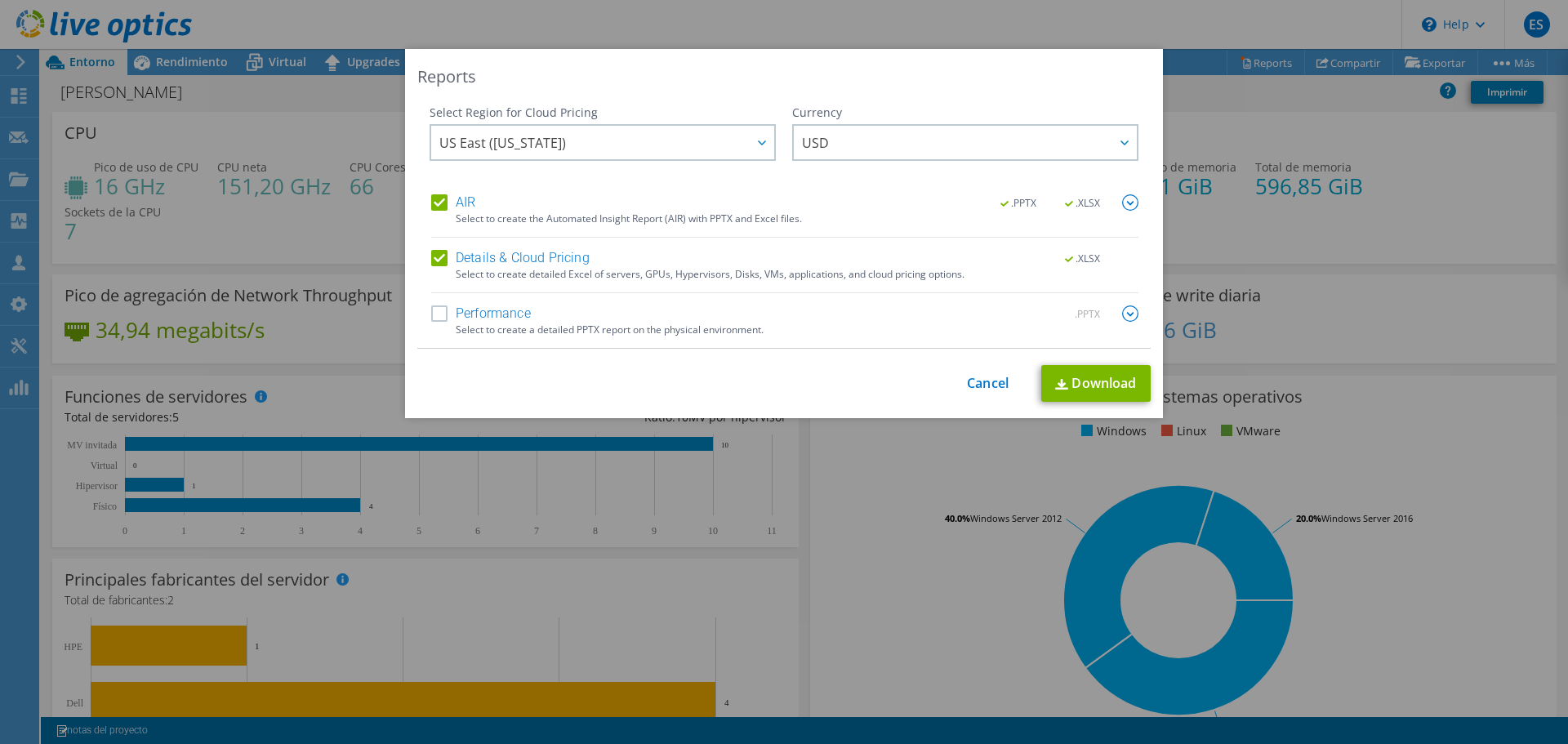
click at [1122, 313] on img at bounding box center [1130, 313] width 16 height 16
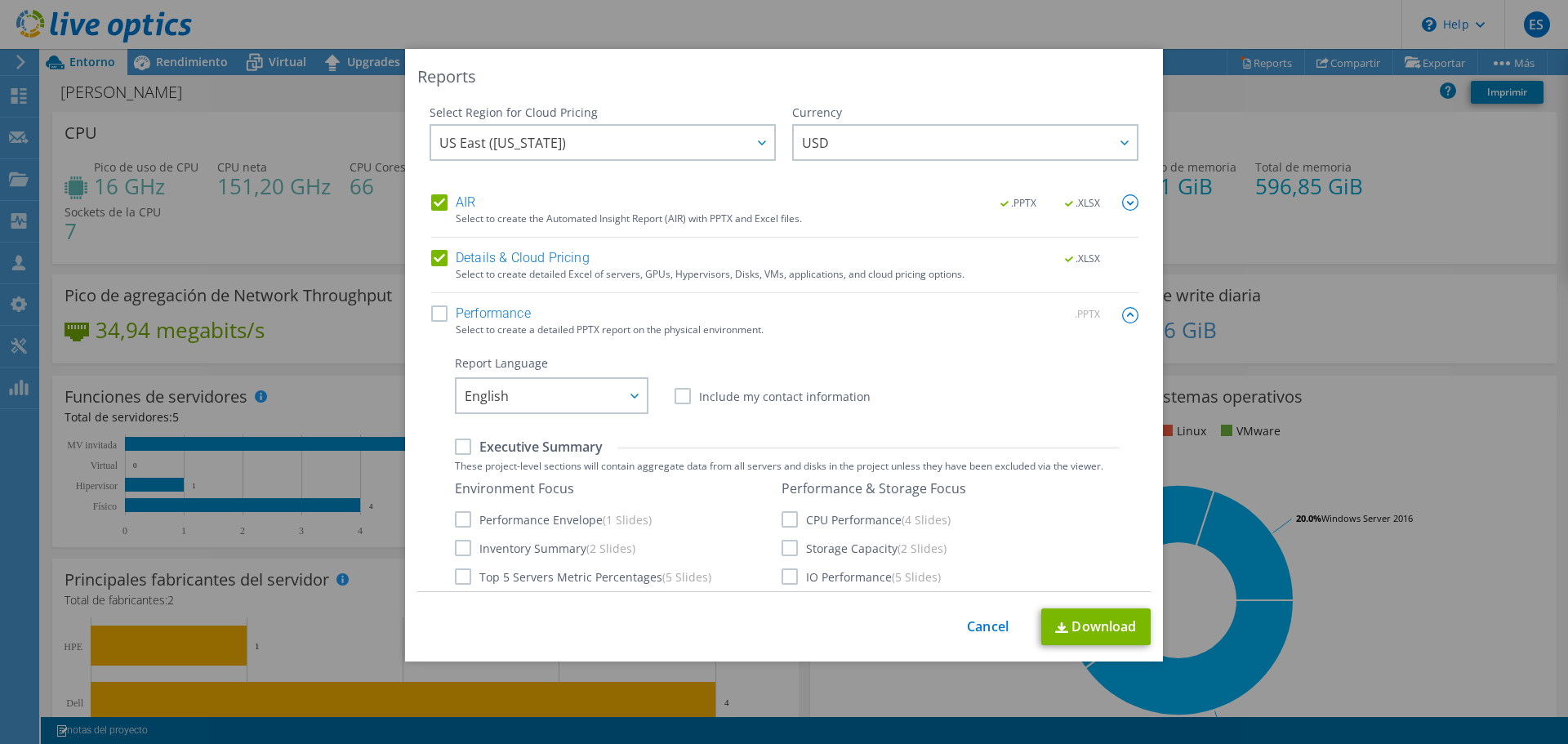
click at [472, 454] on label "Executive Summary" at bounding box center [529, 446] width 148 height 18
click at [0, 0] on input "Executive Summary" at bounding box center [0, 0] width 0 height 0
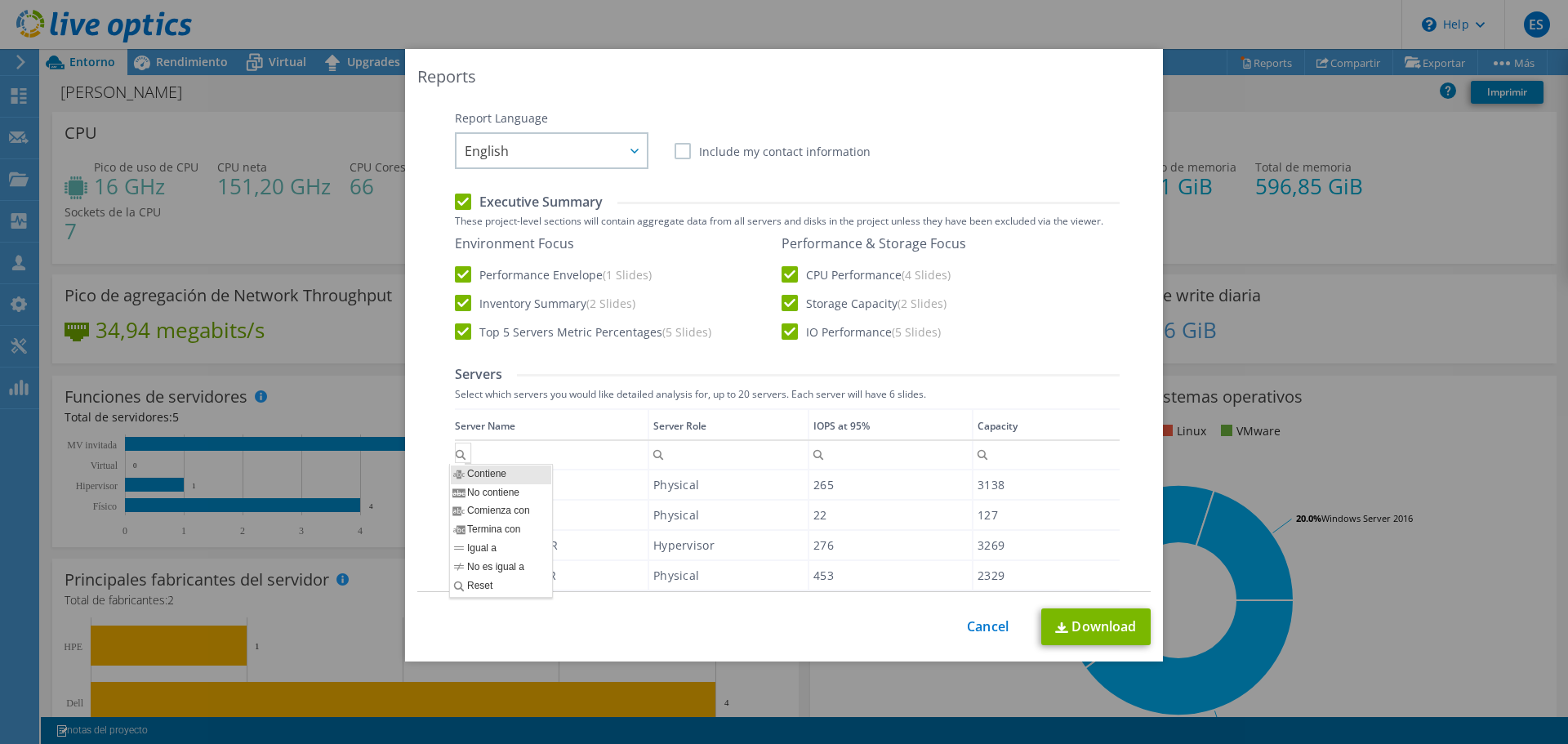
scroll to position [408, 0]
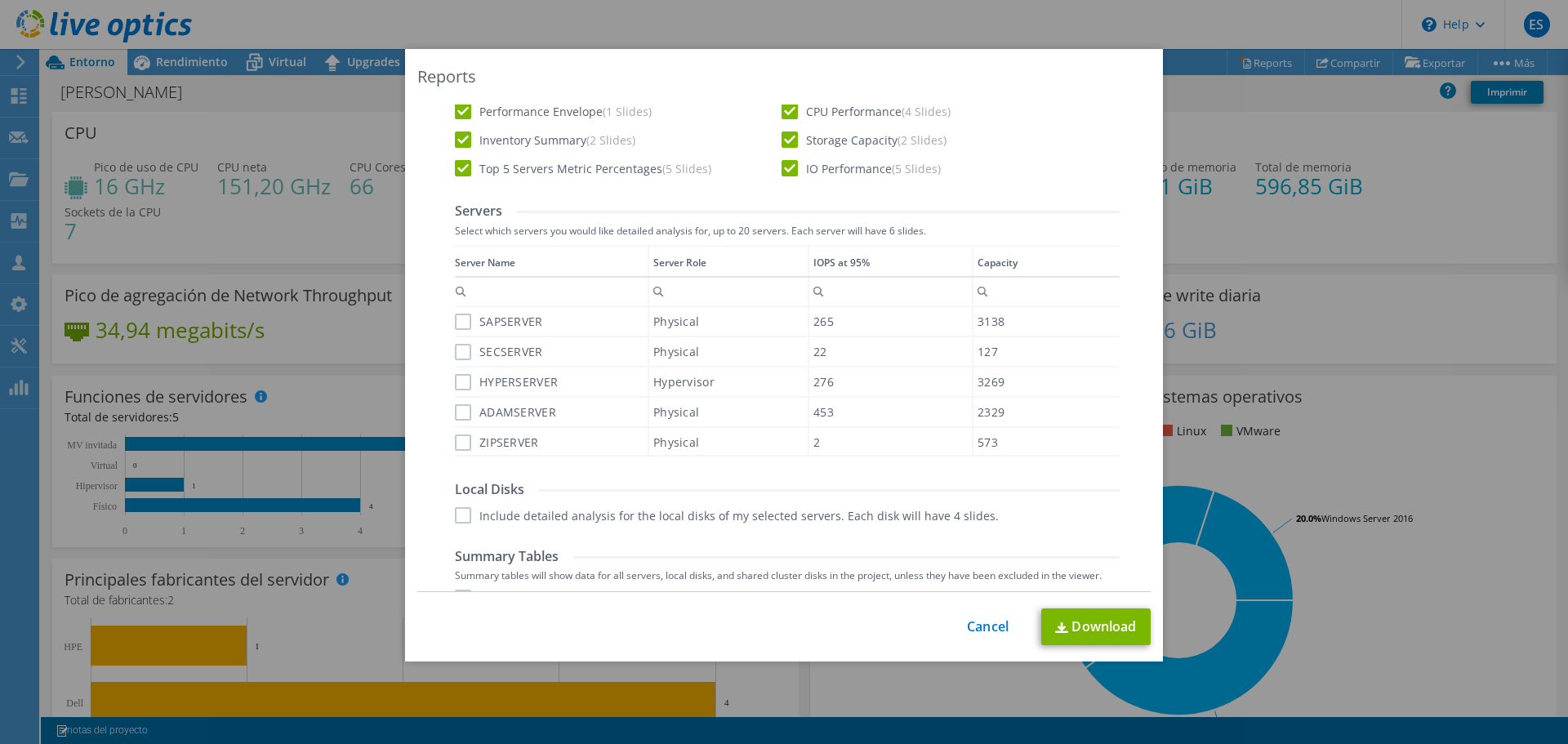
click at [455, 440] on label "ZIPSERVER" at bounding box center [497, 442] width 84 height 16
click at [0, 0] on input "ZIPSERVER" at bounding box center [0, 0] width 0 height 0
click at [459, 413] on label "ADAMSERVER" at bounding box center [506, 412] width 101 height 16
click at [0, 0] on input "ADAMSERVER" at bounding box center [0, 0] width 0 height 0
click at [459, 381] on label "HYPERSERVER" at bounding box center [506, 381] width 103 height 16
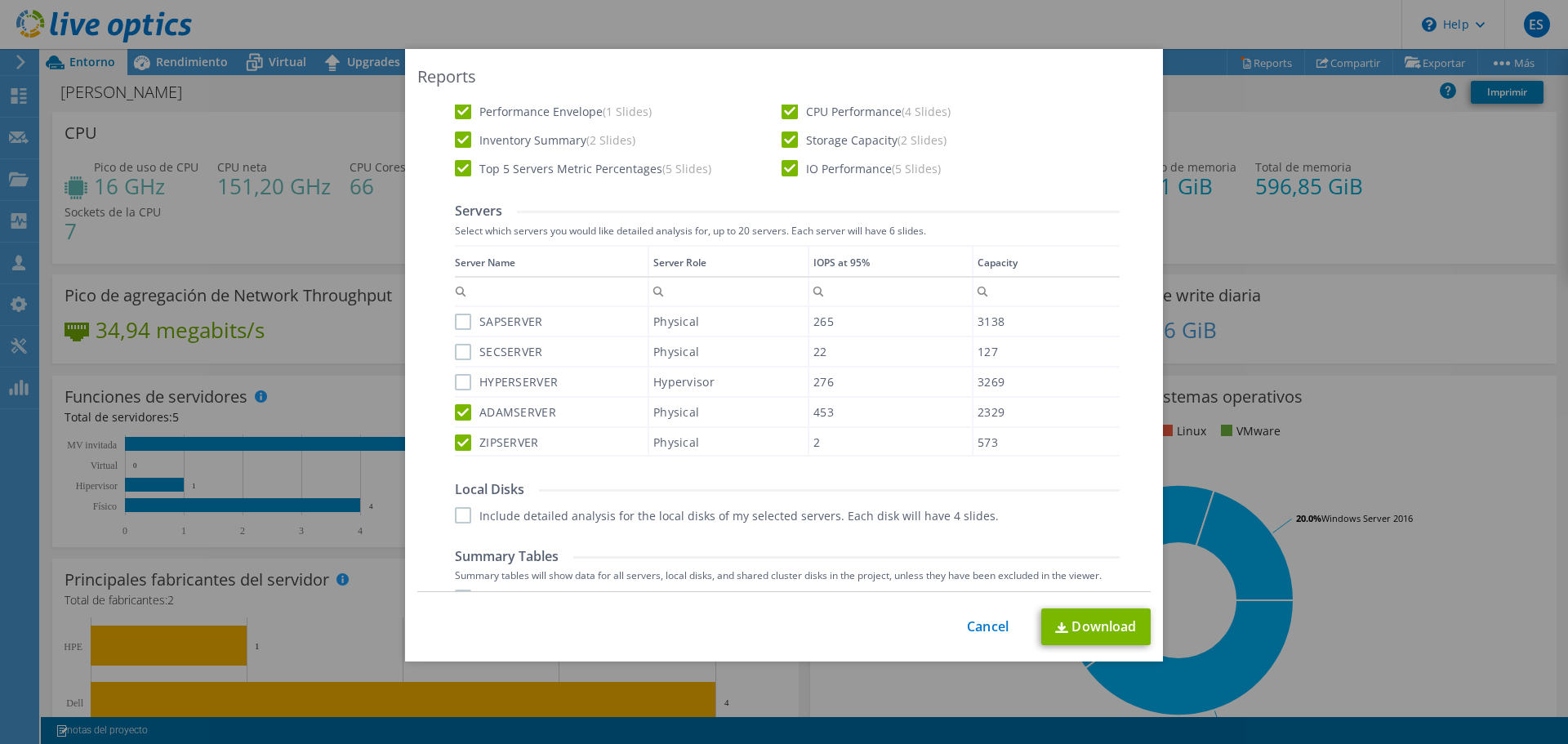
click at [0, 0] on input "HYPERSERVER" at bounding box center [0, 0] width 0 height 0
click at [459, 360] on div "SECSERVER" at bounding box center [551, 351] width 192 height 28
click at [459, 352] on label "SECSERVER" at bounding box center [499, 351] width 88 height 16
click at [0, 0] on input "SECSERVER" at bounding box center [0, 0] width 0 height 0
click at [455, 319] on label "SAPSERVER" at bounding box center [499, 322] width 88 height 16
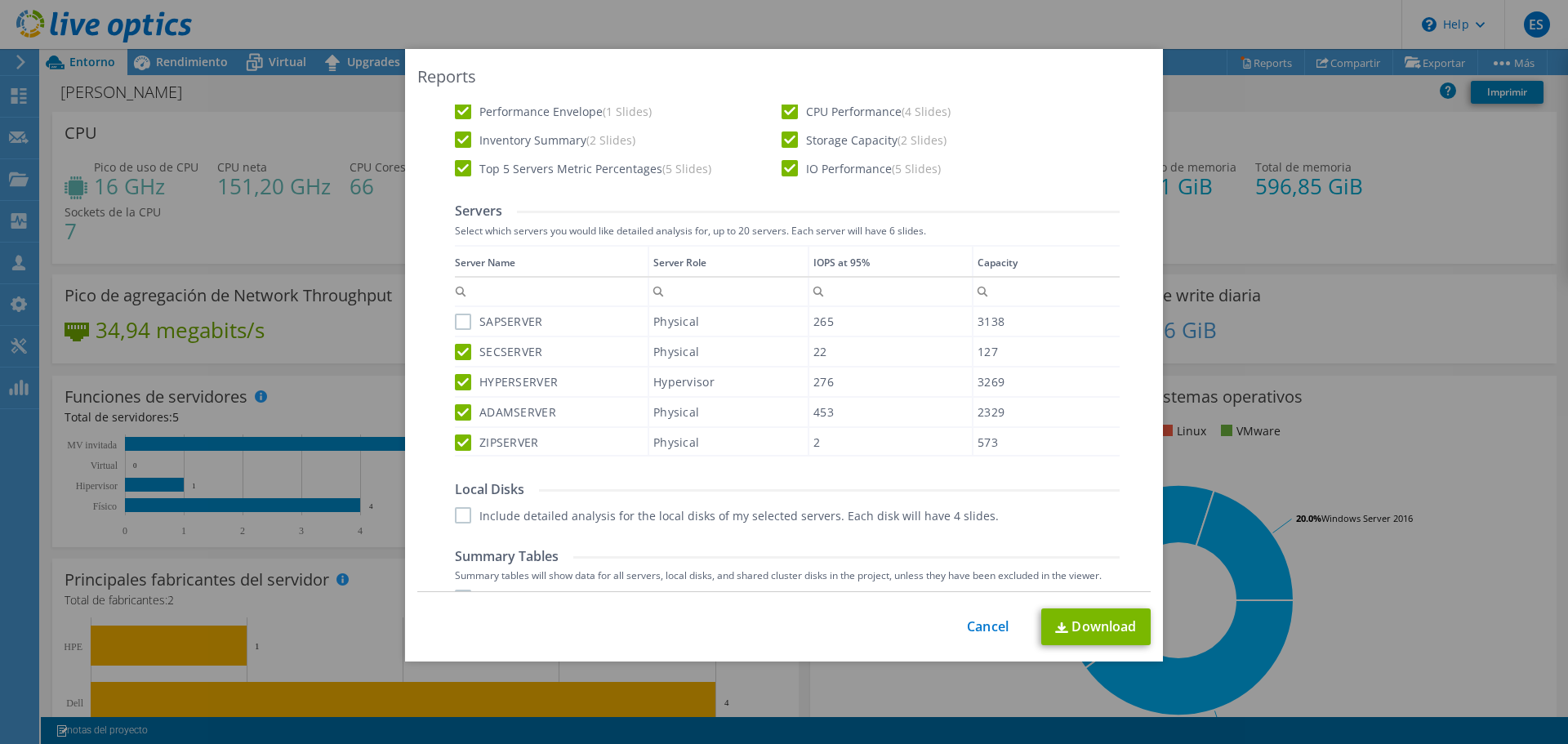
click at [0, 0] on input "SAPSERVER" at bounding box center [0, 0] width 0 height 0
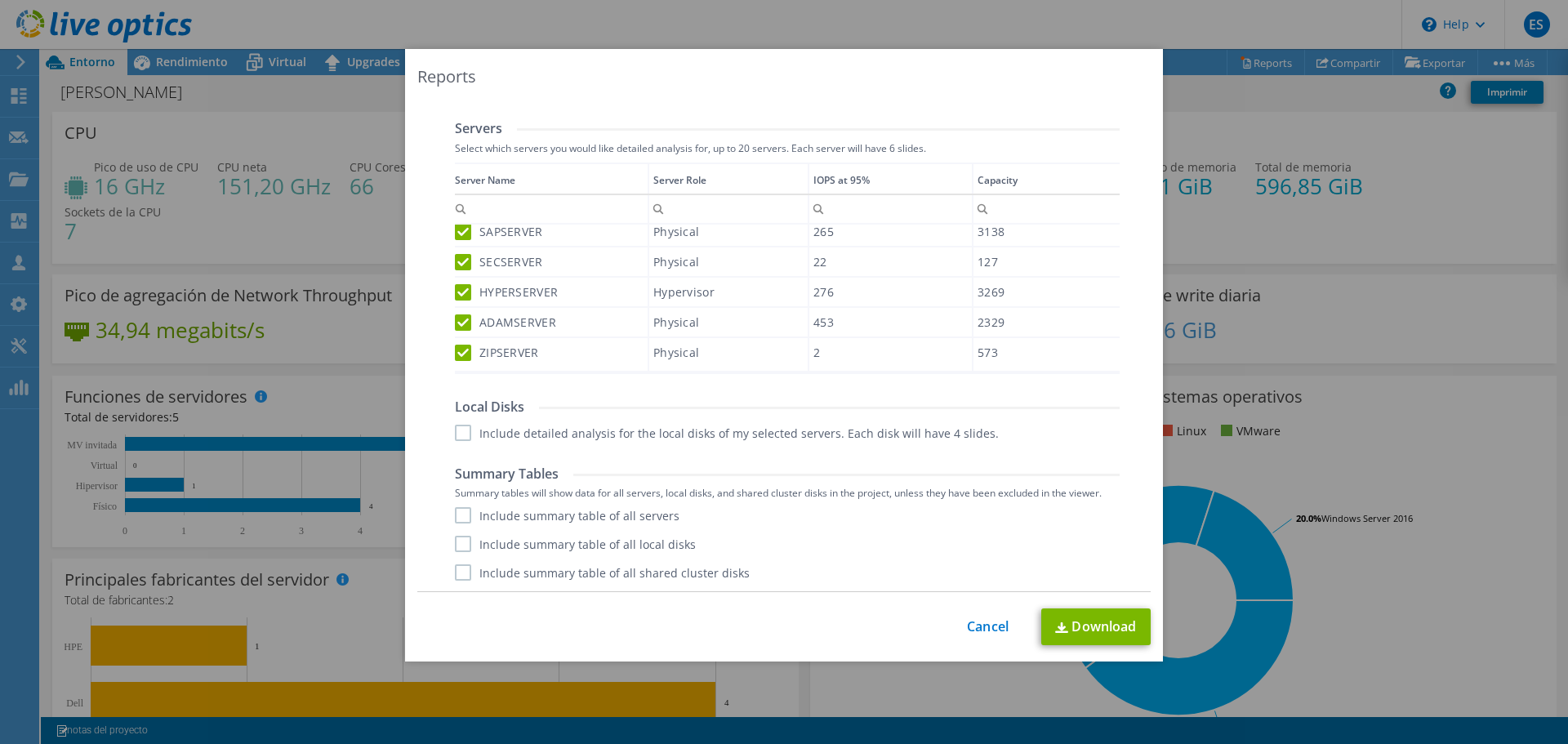
scroll to position [493, 0]
click at [455, 425] on label "Include detailed analysis for the local disks of my selected servers. Each disk…" at bounding box center [727, 430] width 544 height 16
click at [0, 0] on input "Include detailed analysis for the local disks of my selected servers. Each disk…" at bounding box center [0, 0] width 0 height 0
click at [459, 513] on label "Include summary table of all servers" at bounding box center [567, 513] width 225 height 16
click at [0, 0] on input "Include summary table of all servers" at bounding box center [0, 0] width 0 height 0
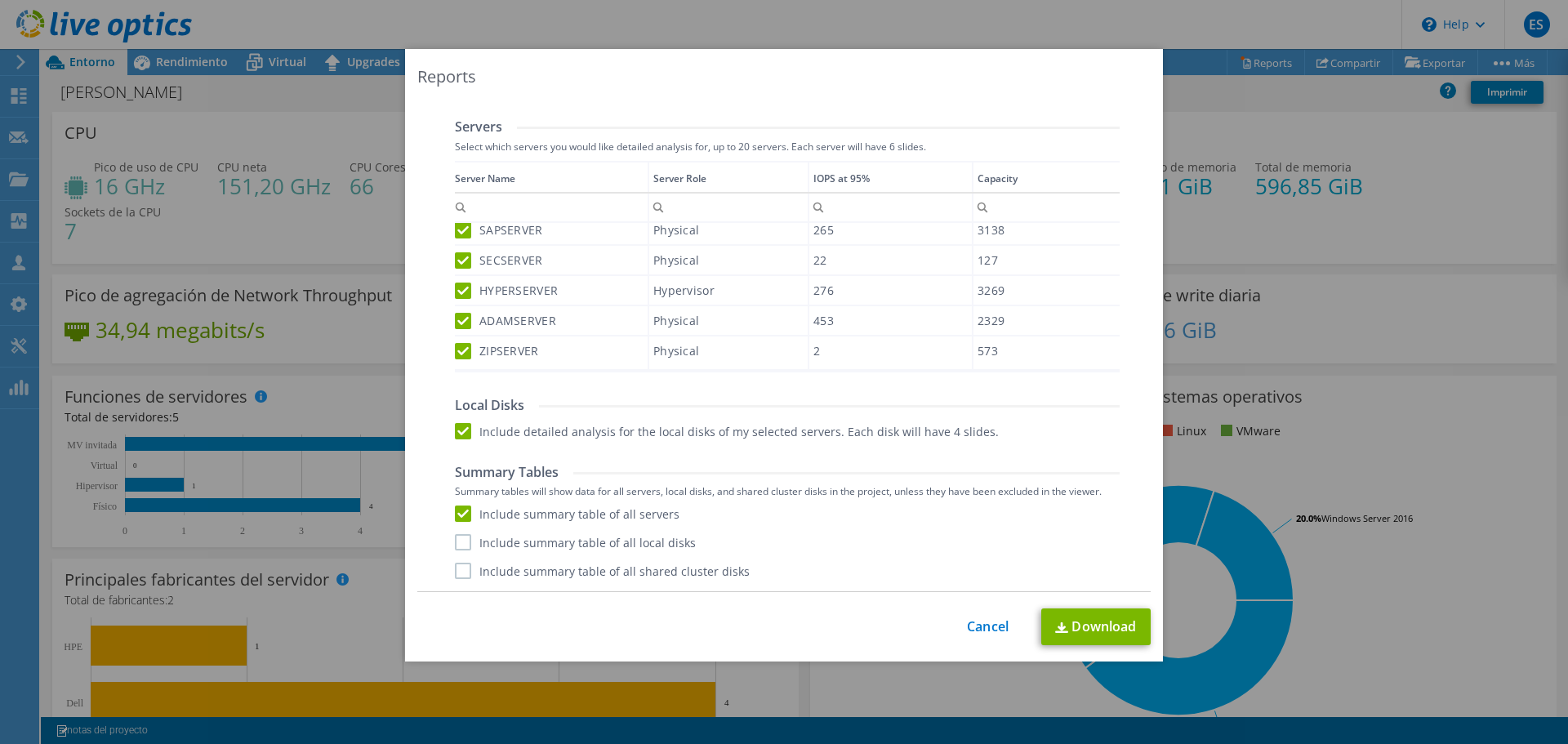
click at [459, 544] on label "Include summary table of all local disks" at bounding box center [576, 541] width 241 height 16
click at [0, 0] on input "Include summary table of all local disks" at bounding box center [0, 0] width 0 height 0
click at [459, 572] on label "Include summary table of all shared cluster disks" at bounding box center [602, 570] width 295 height 16
click at [0, 0] on input "Include summary table of all shared cluster disks" at bounding box center [0, 0] width 0 height 0
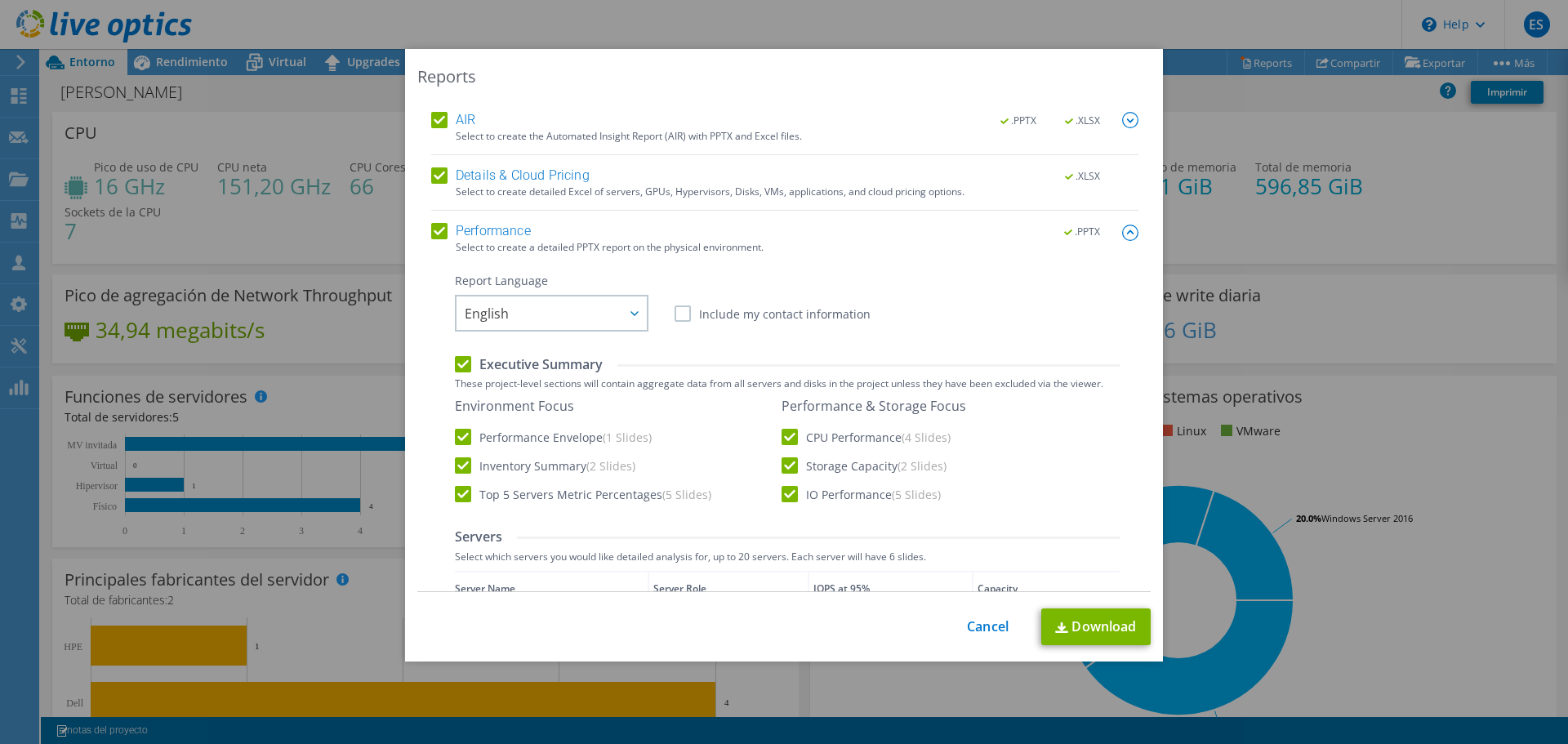
scroll to position [0, 0]
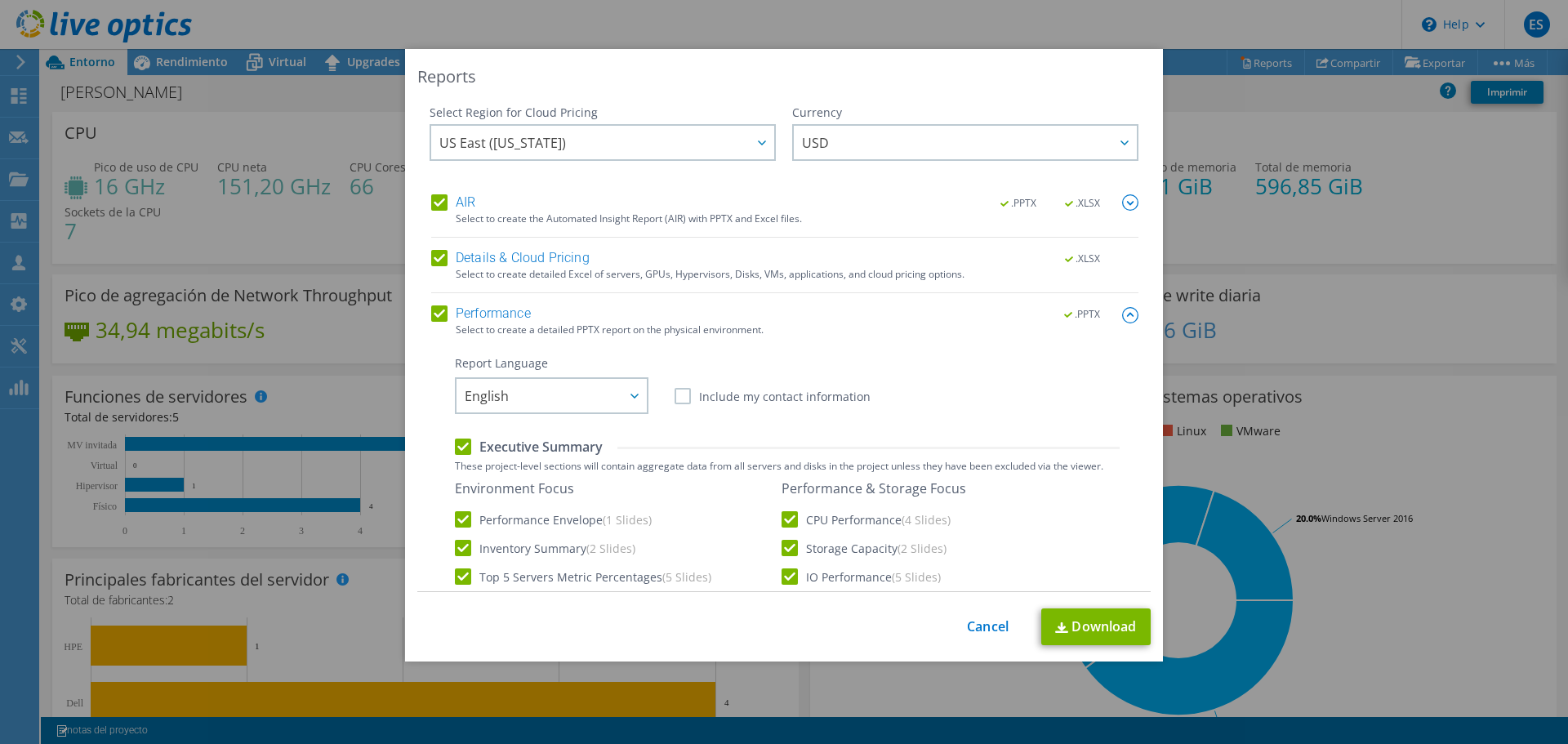
click at [745, 389] on label "Include my contact information" at bounding box center [772, 395] width 196 height 16
click at [0, 0] on input "Include my contact information" at bounding box center [0, 0] width 0 height 0
click at [1092, 627] on link "Download" at bounding box center [1096, 626] width 109 height 37
click at [978, 629] on link "Cancel" at bounding box center [987, 627] width 42 height 15
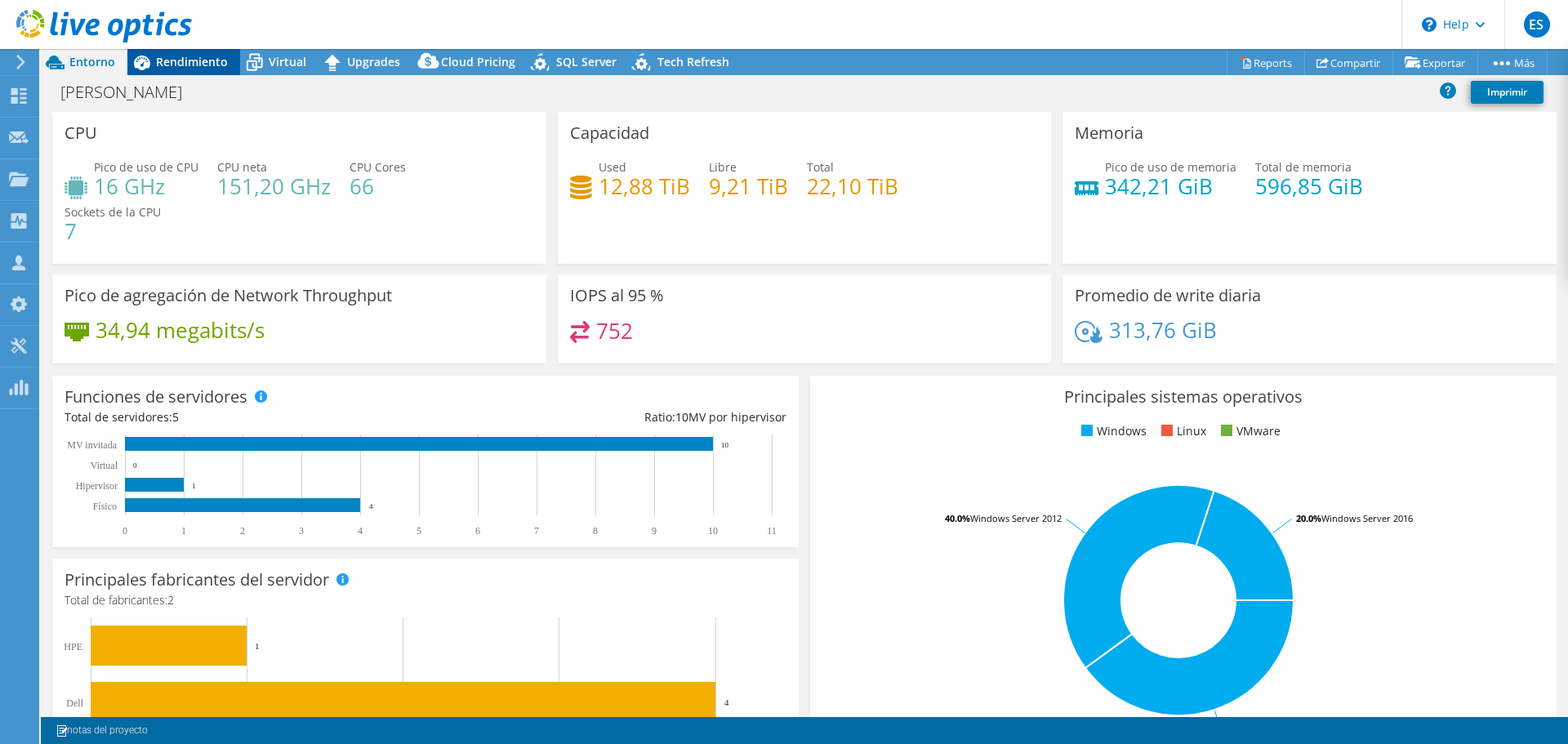
click at [210, 58] on span "Rendimiento" at bounding box center [192, 62] width 72 height 15
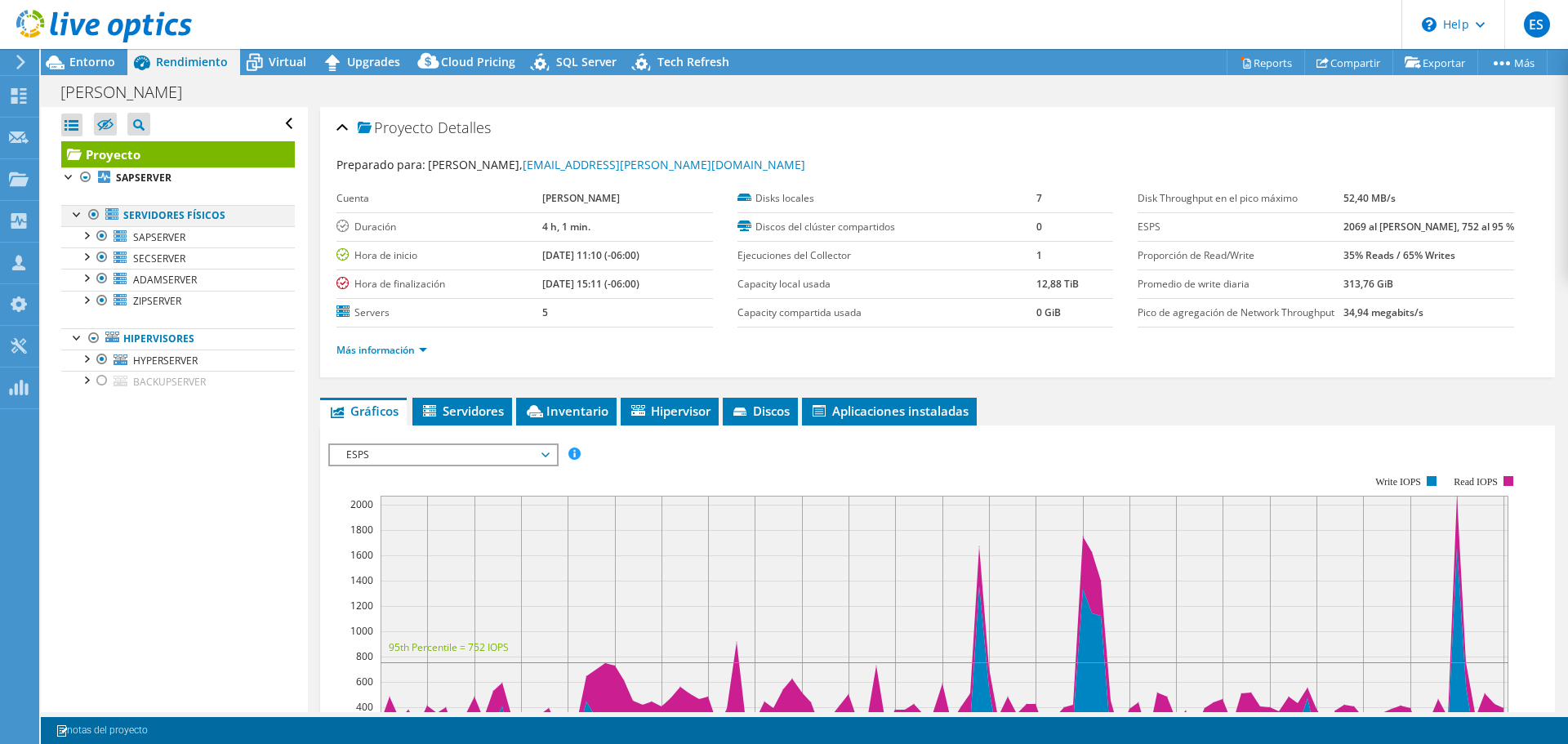
click at [97, 215] on div at bounding box center [93, 215] width 16 height 20
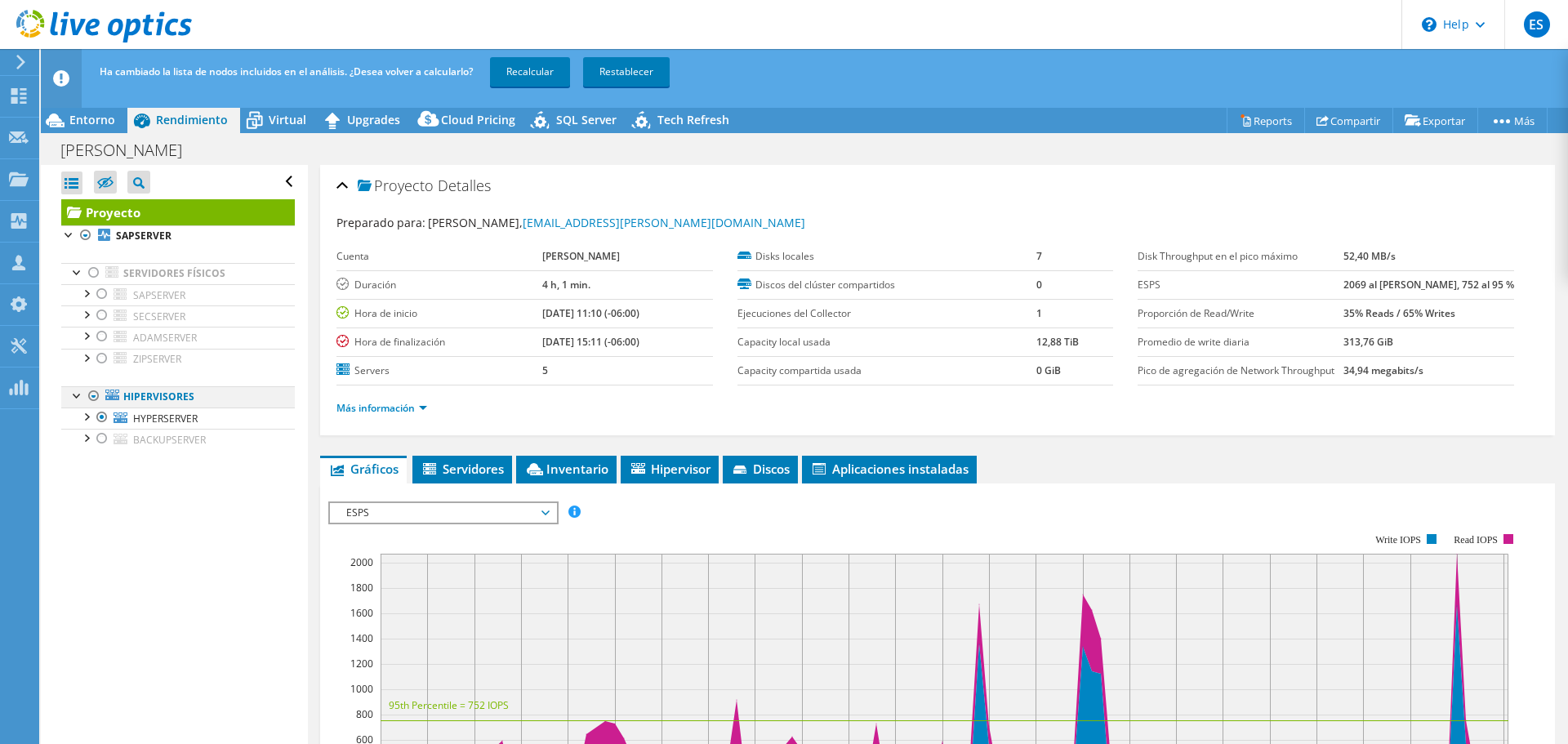
click at [96, 392] on div at bounding box center [93, 396] width 16 height 20
click at [97, 424] on div at bounding box center [102, 416] width 16 height 20
click at [529, 68] on link "Recalcular" at bounding box center [530, 72] width 80 height 29
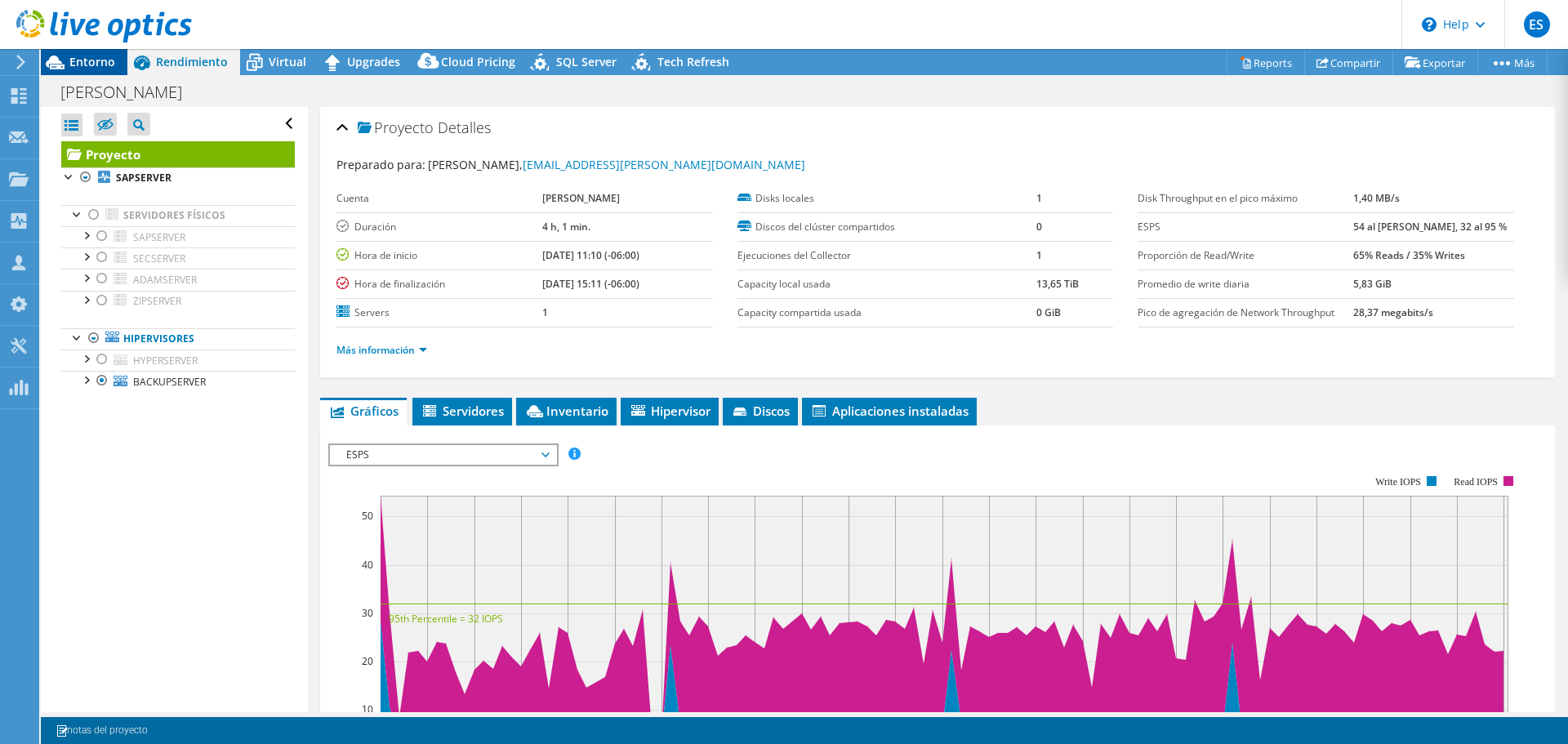
click at [88, 66] on span "Entorno" at bounding box center [92, 62] width 45 height 15
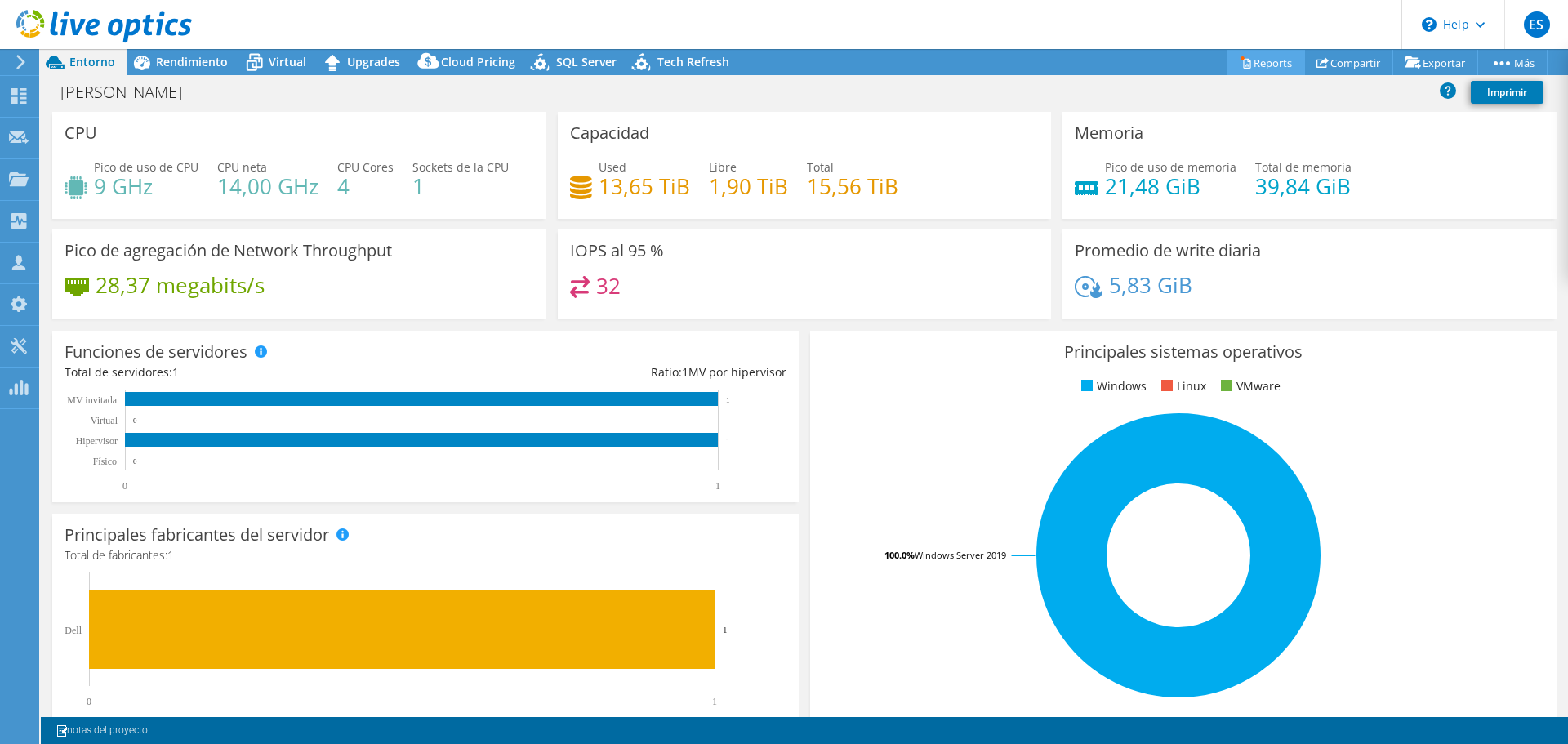
click at [1256, 51] on link "Reports" at bounding box center [1266, 62] width 79 height 26
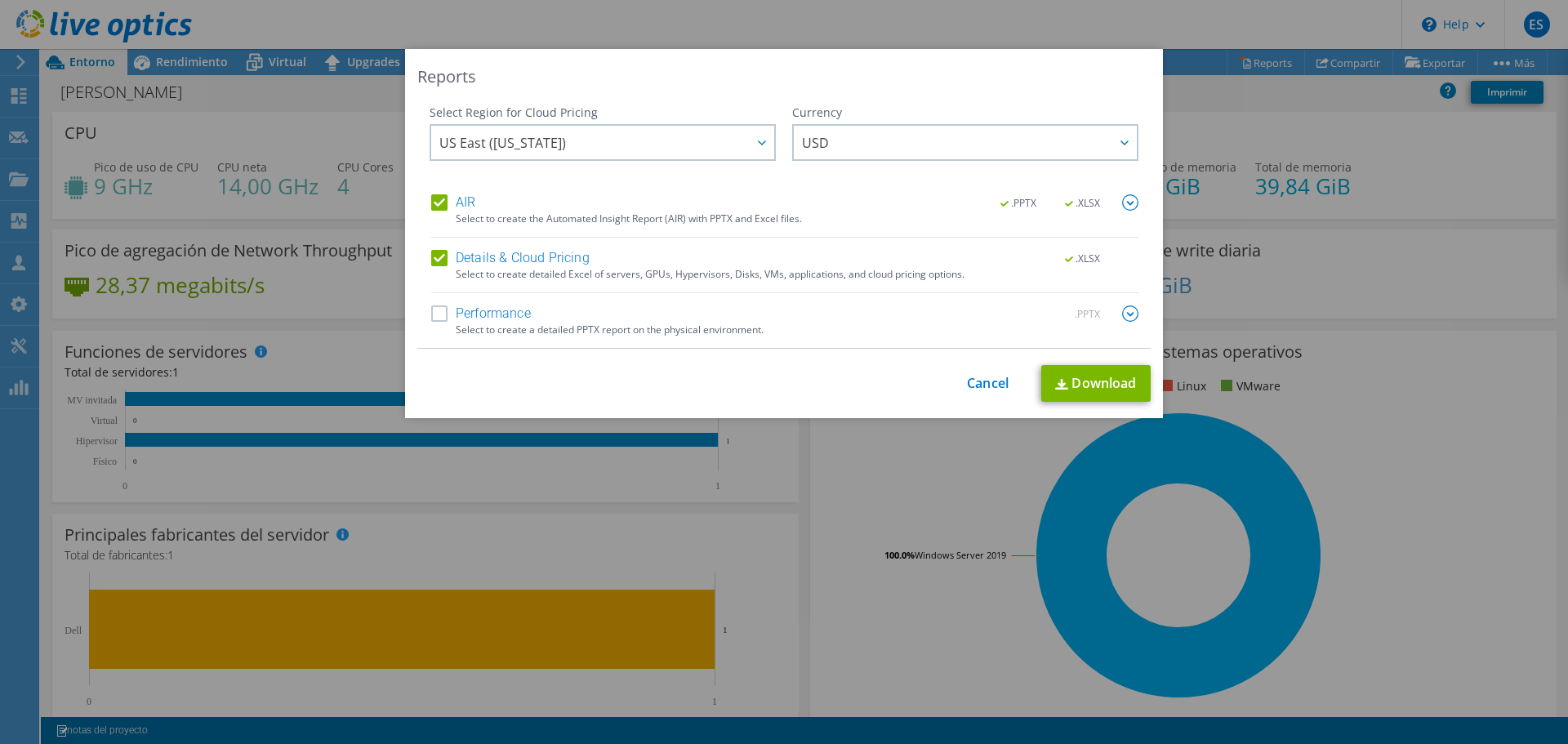
click at [506, 320] on label "Performance" at bounding box center [481, 313] width 99 height 16
click at [0, 0] on input "Performance" at bounding box center [0, 0] width 0 height 0
click at [1127, 312] on img at bounding box center [1130, 313] width 16 height 16
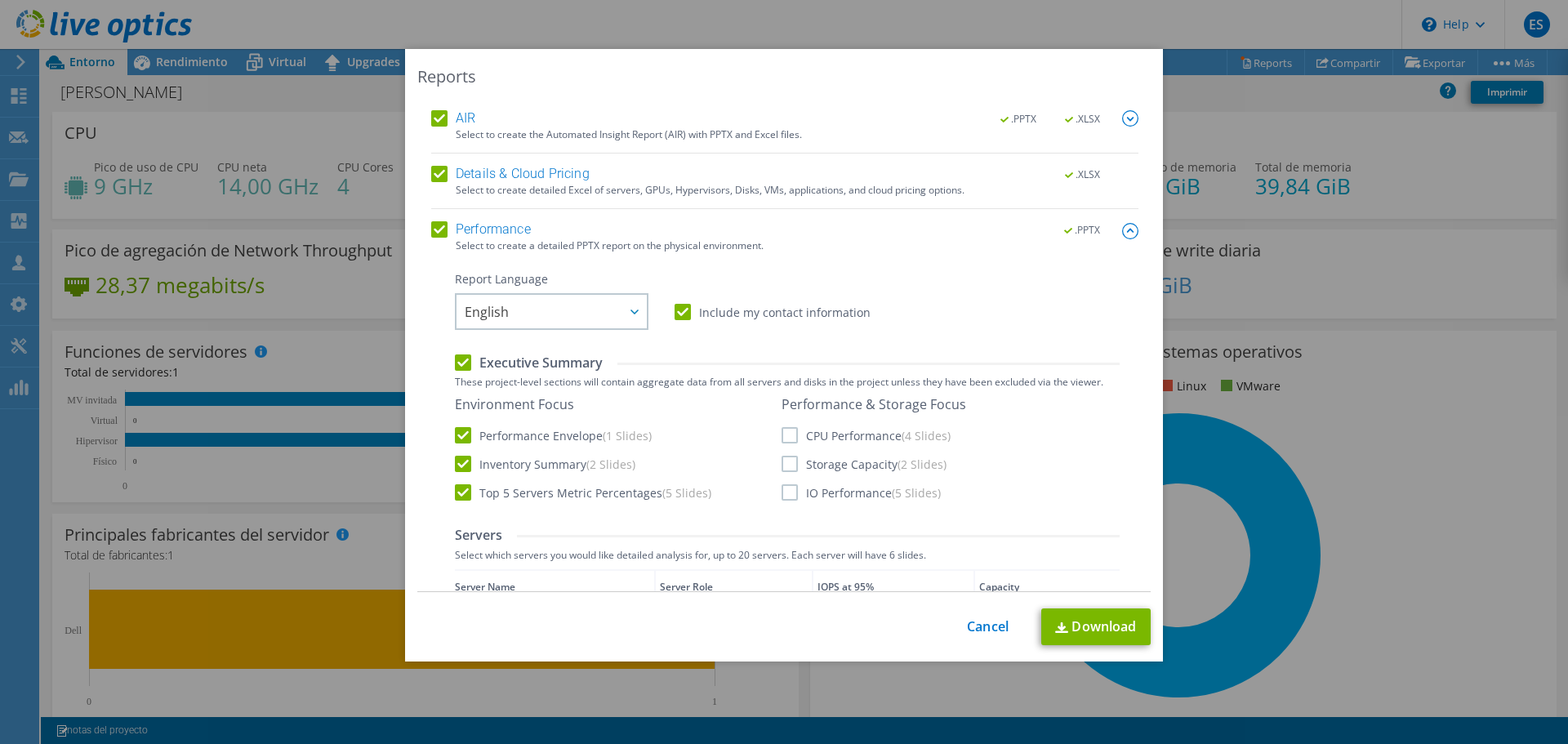
scroll to position [245, 0]
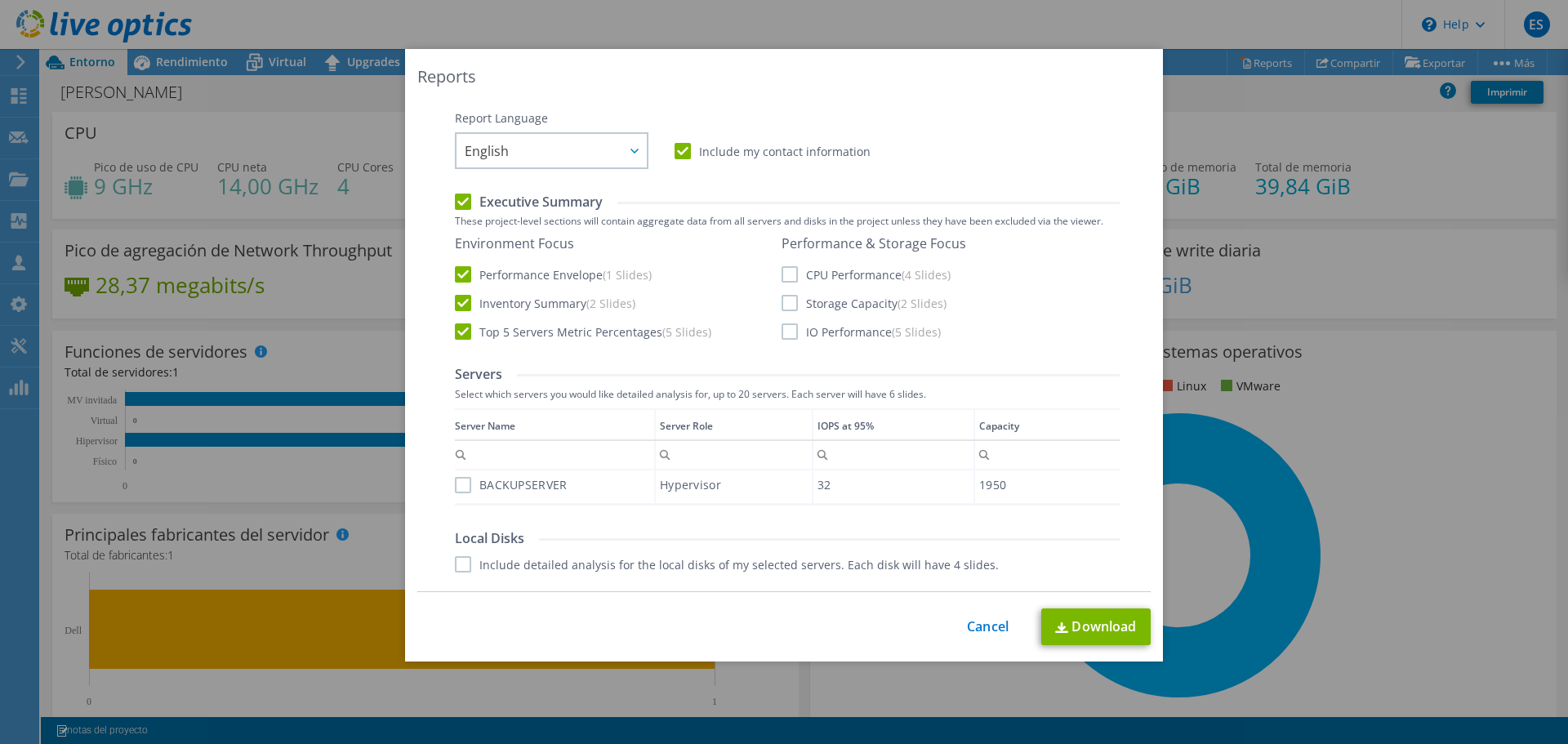
click at [854, 267] on label "CPU Performance (4 Slides)" at bounding box center [867, 274] width 169 height 16
click at [0, 0] on input "CPU Performance (4 Slides)" at bounding box center [0, 0] width 0 height 0
click at [843, 301] on label "Storage Capacity (2 Slides)" at bounding box center [864, 303] width 165 height 16
click at [0, 0] on input "Storage Capacity (2 Slides)" at bounding box center [0, 0] width 0 height 0
click at [835, 335] on label "IO Performance (5 Slides)" at bounding box center [861, 331] width 159 height 16
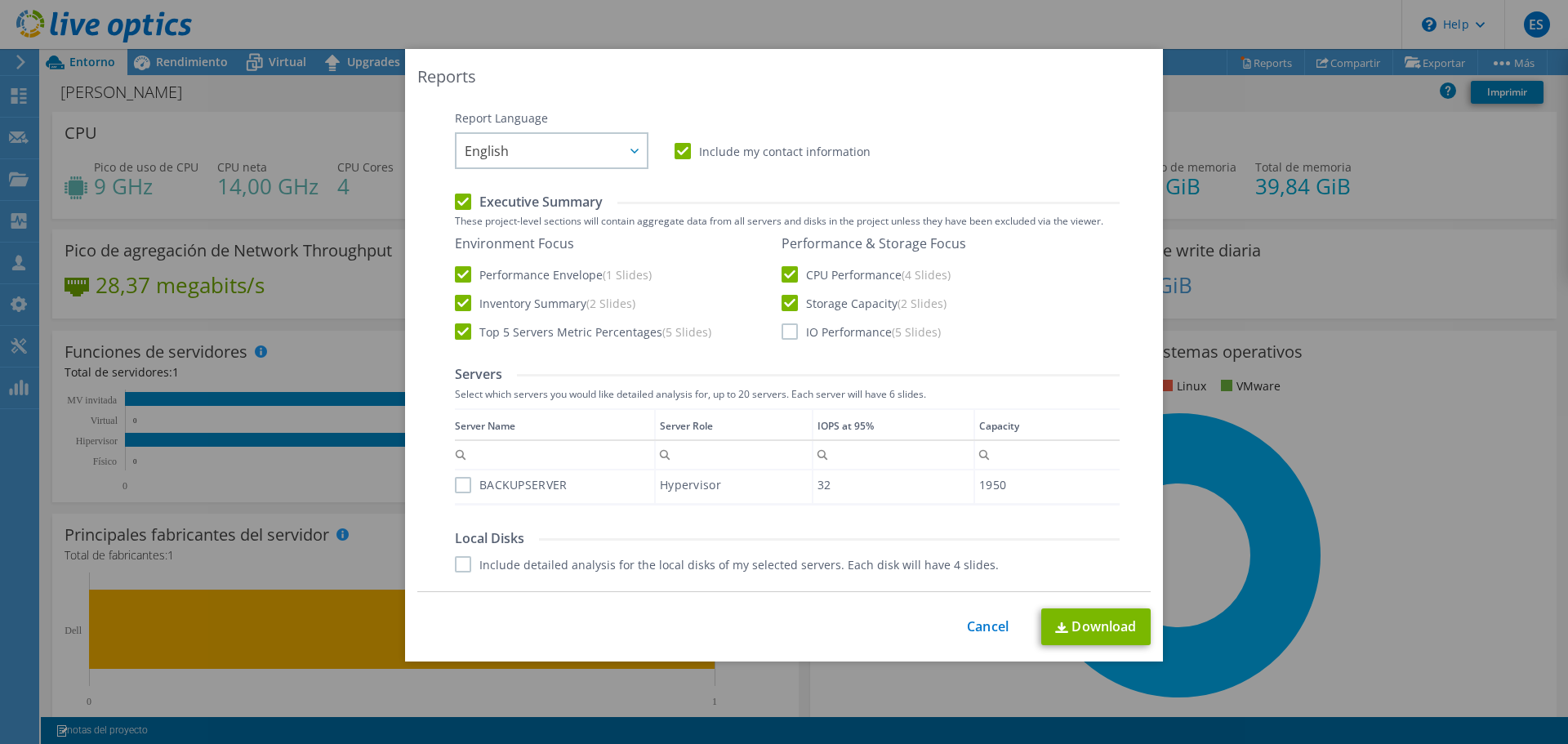
click at [0, 0] on input "IO Performance (5 Slides)" at bounding box center [0, 0] width 0 height 0
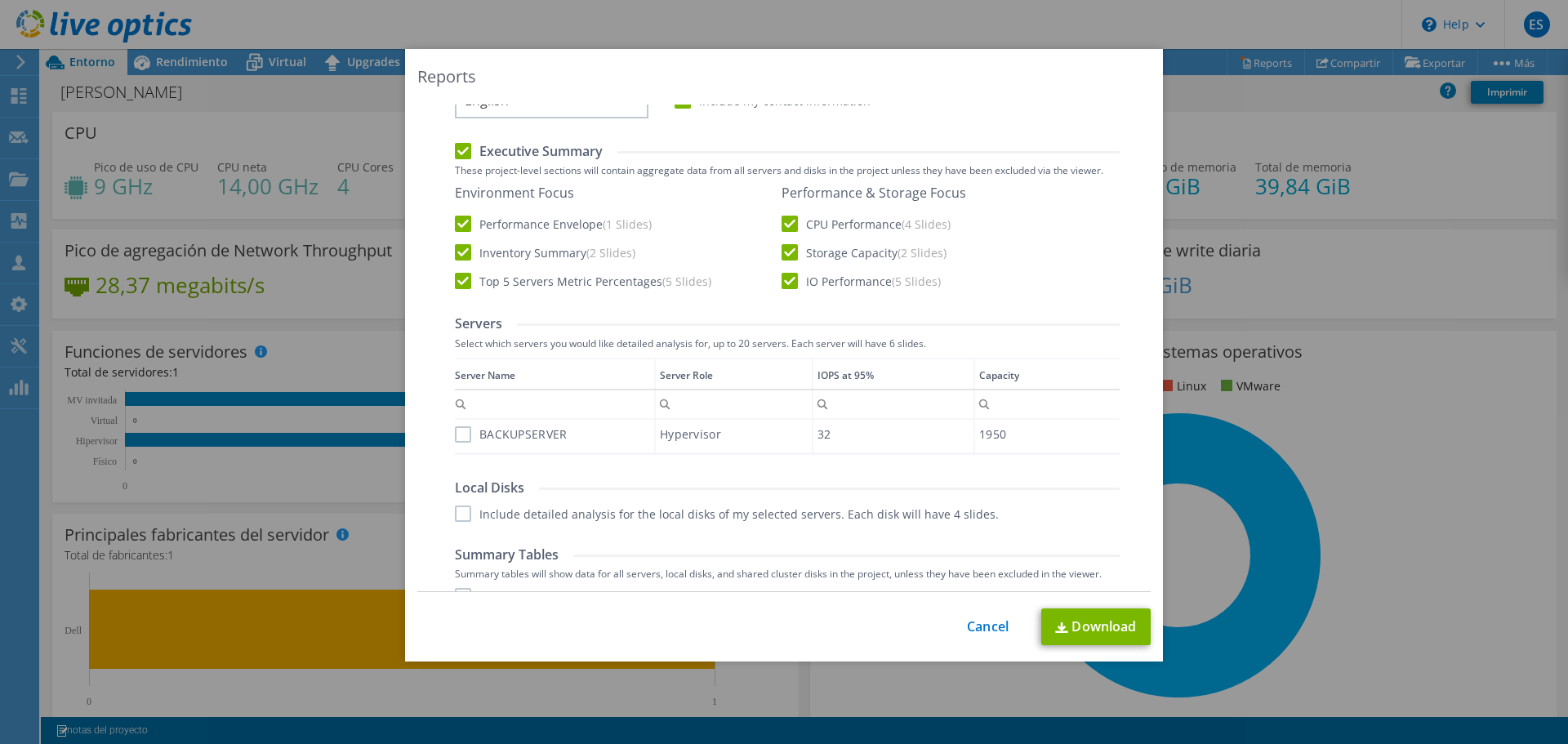
scroll to position [378, 0]
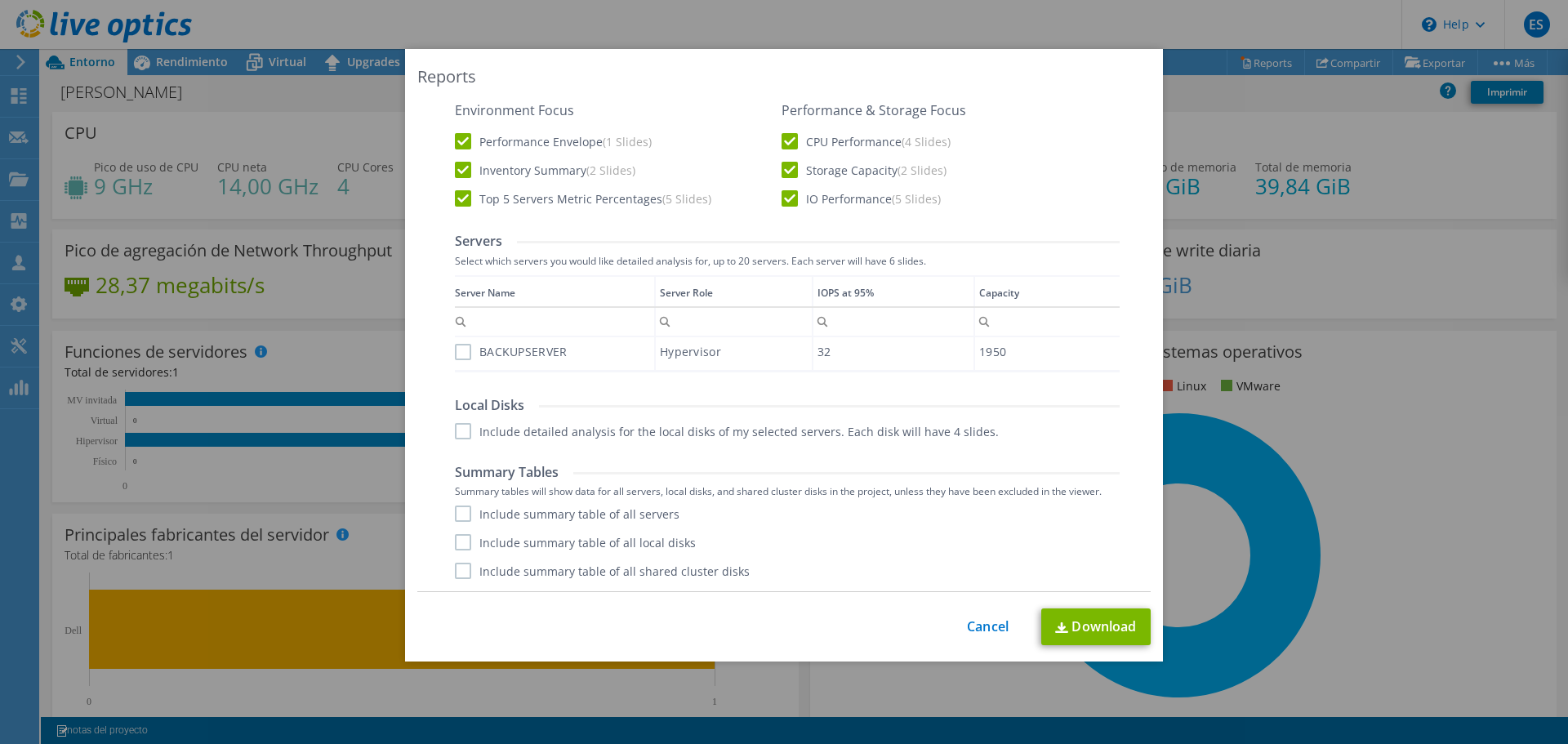
click at [476, 360] on div "BACKUPSERVER" at bounding box center [554, 351] width 199 height 28
click at [447, 353] on div "Performance .PPTX Select to create a detailed PPTX report on the physical envir…" at bounding box center [784, 259] width 707 height 664
click at [455, 351] on label "BACKUPSERVER" at bounding box center [511, 351] width 112 height 16
click at [0, 0] on input "BACKUPSERVER" at bounding box center [0, 0] width 0 height 0
click at [455, 429] on label "Include detailed analysis for the local disks of my selected servers. Each disk…" at bounding box center [727, 430] width 544 height 16
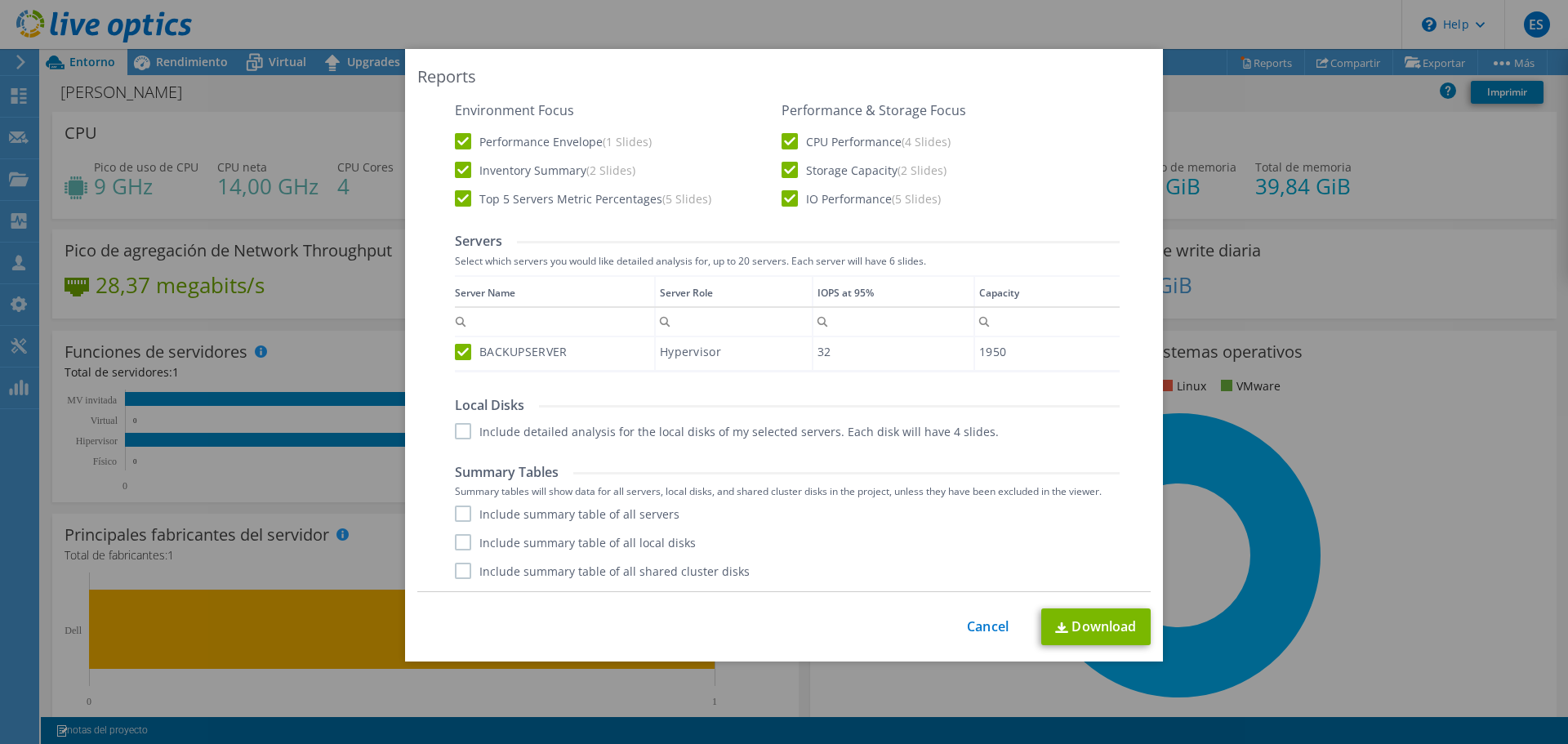
click at [0, 0] on input "Include detailed analysis for the local disks of my selected servers. Each disk…" at bounding box center [0, 0] width 0 height 0
click at [459, 495] on label "Summary tables will show data for all servers, local disks, and shared cluster …" at bounding box center [787, 491] width 665 height 11
click at [459, 508] on label "Include summary table of all servers" at bounding box center [567, 513] width 225 height 16
click at [0, 0] on input "Include summary table of all servers" at bounding box center [0, 0] width 0 height 0
click at [455, 546] on label "Include summary table of all local disks" at bounding box center [576, 541] width 241 height 16
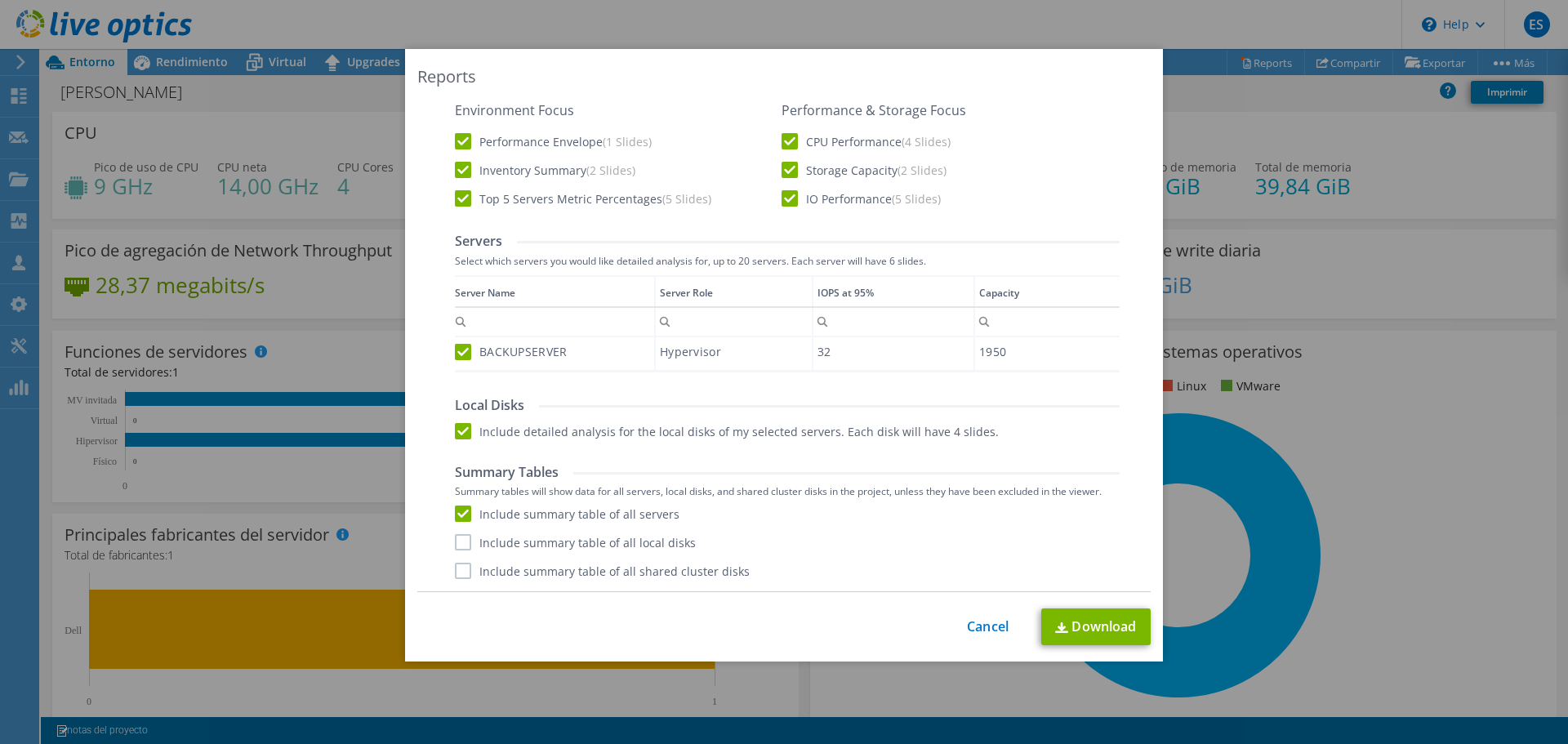
click at [0, 0] on input "Include summary table of all local disks" at bounding box center [0, 0] width 0 height 0
click at [458, 577] on label "Include summary table of all shared cluster disks" at bounding box center [602, 570] width 295 height 16
click at [0, 0] on input "Include summary table of all shared cluster disks" at bounding box center [0, 0] width 0 height 0
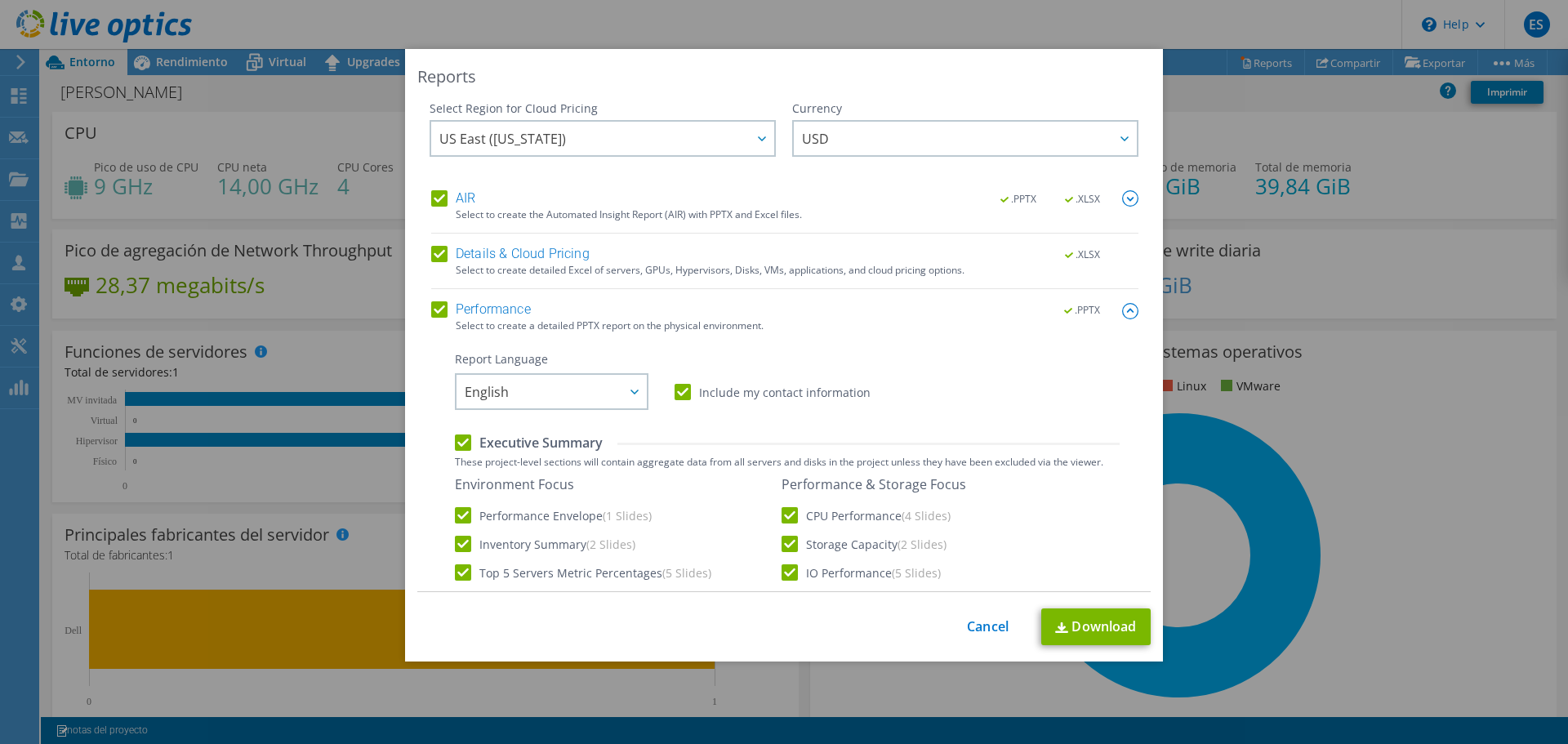
scroll to position [0, 0]
click at [1080, 625] on link "Download" at bounding box center [1096, 626] width 109 height 37
click at [979, 633] on link "Cancel" at bounding box center [987, 627] width 42 height 15
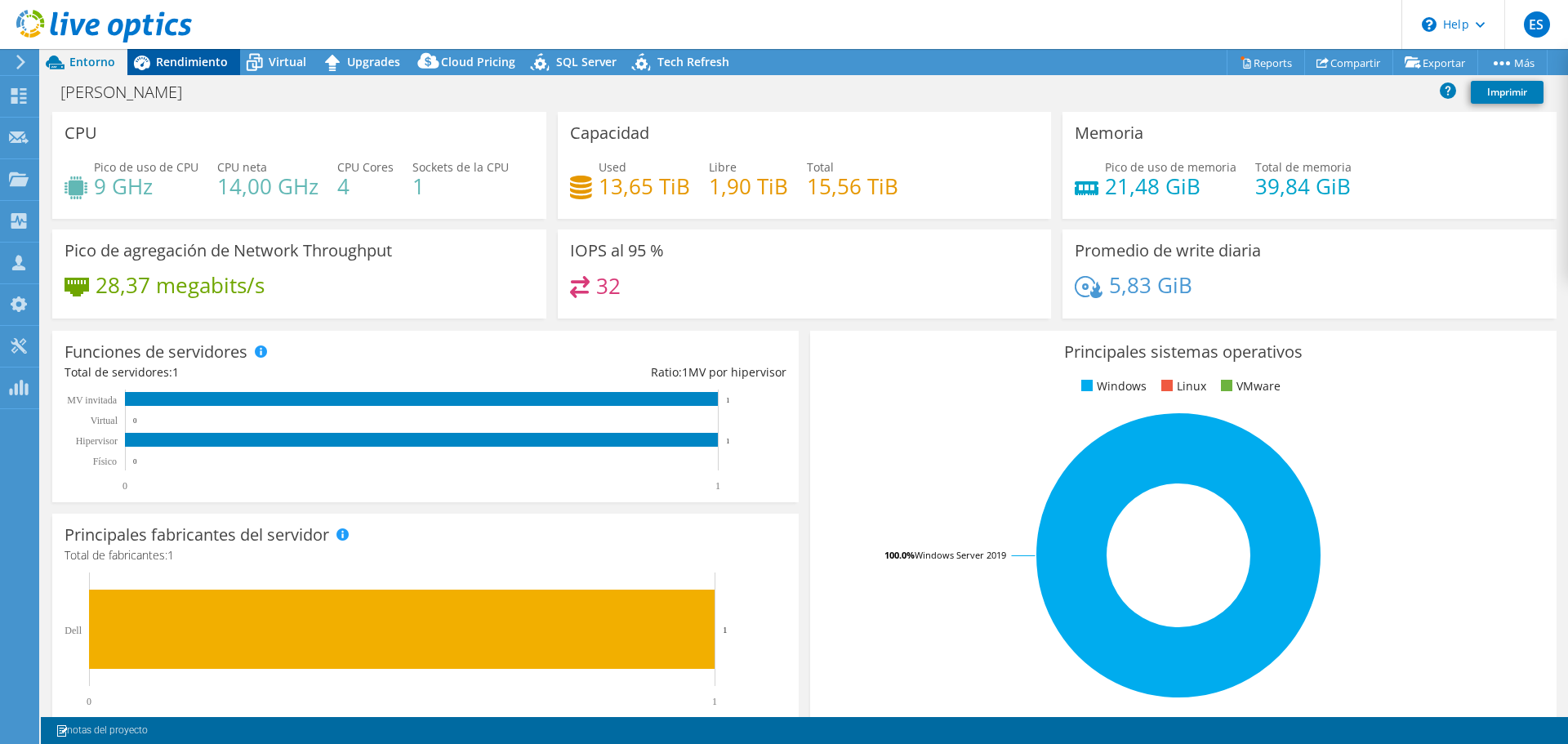
click at [195, 61] on span "Rendimiento" at bounding box center [192, 62] width 72 height 15
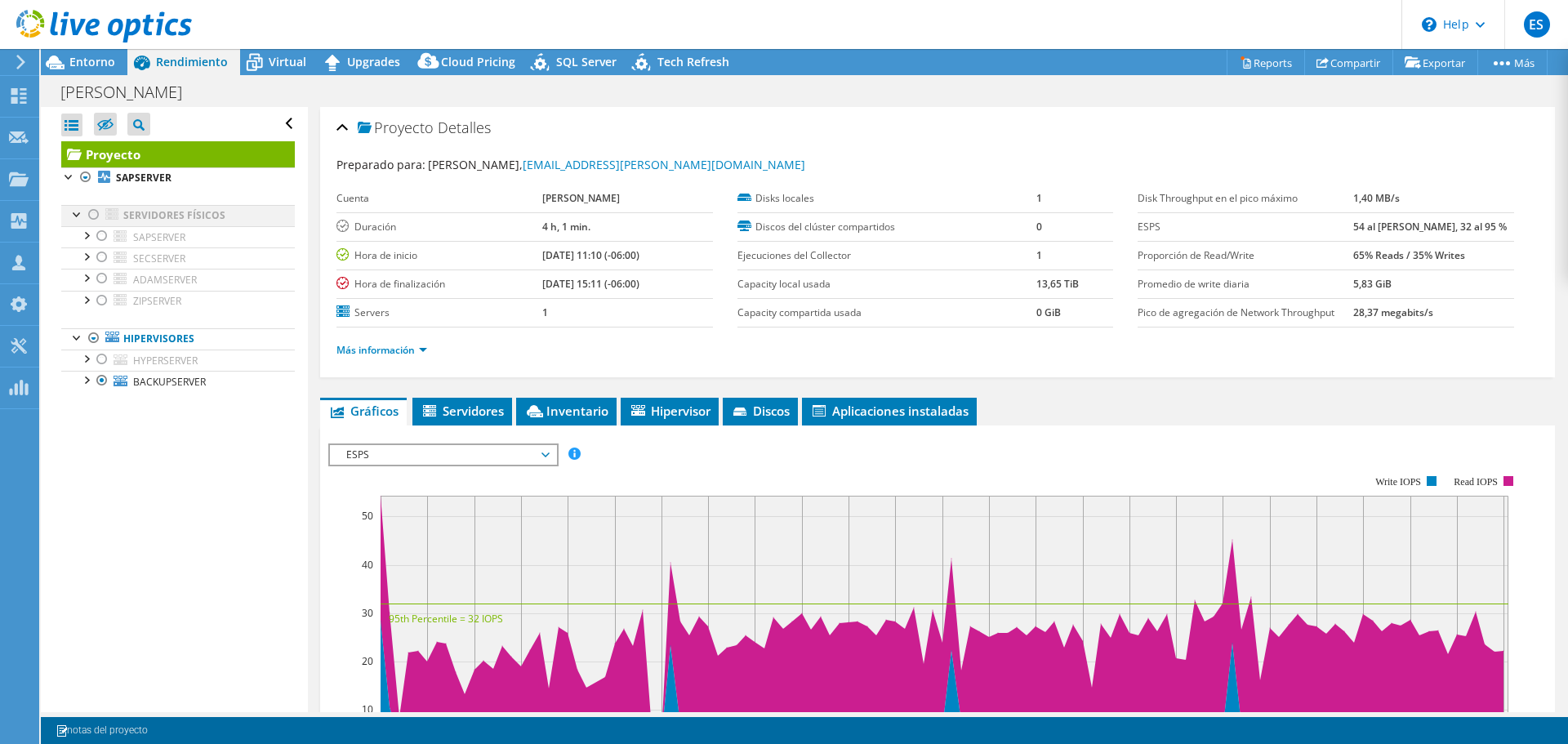
click at [95, 214] on div at bounding box center [93, 215] width 16 height 20
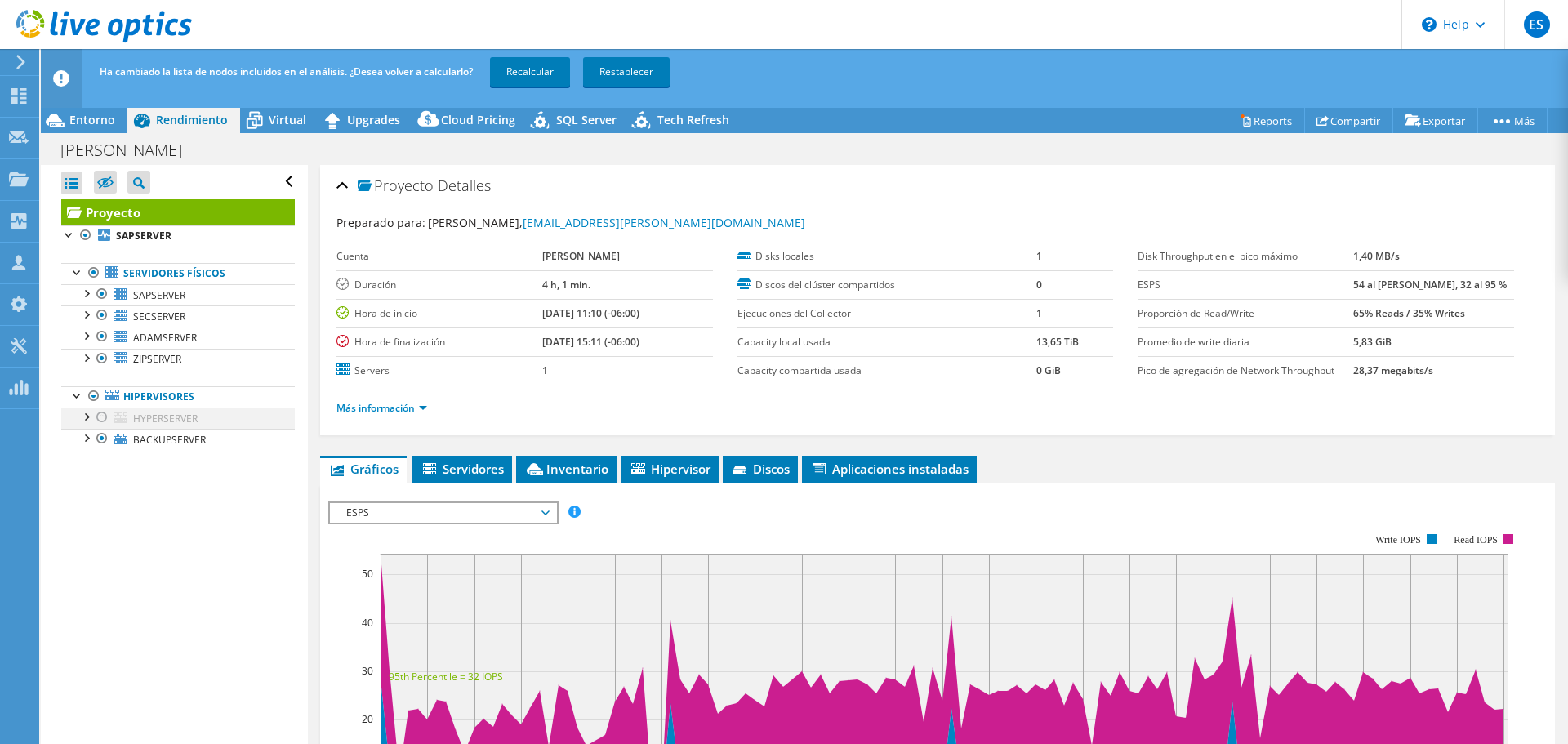
click at [96, 417] on div at bounding box center [102, 416] width 16 height 20
click at [97, 438] on div at bounding box center [102, 438] width 16 height 20
click at [534, 75] on link "Recalcular" at bounding box center [530, 72] width 80 height 29
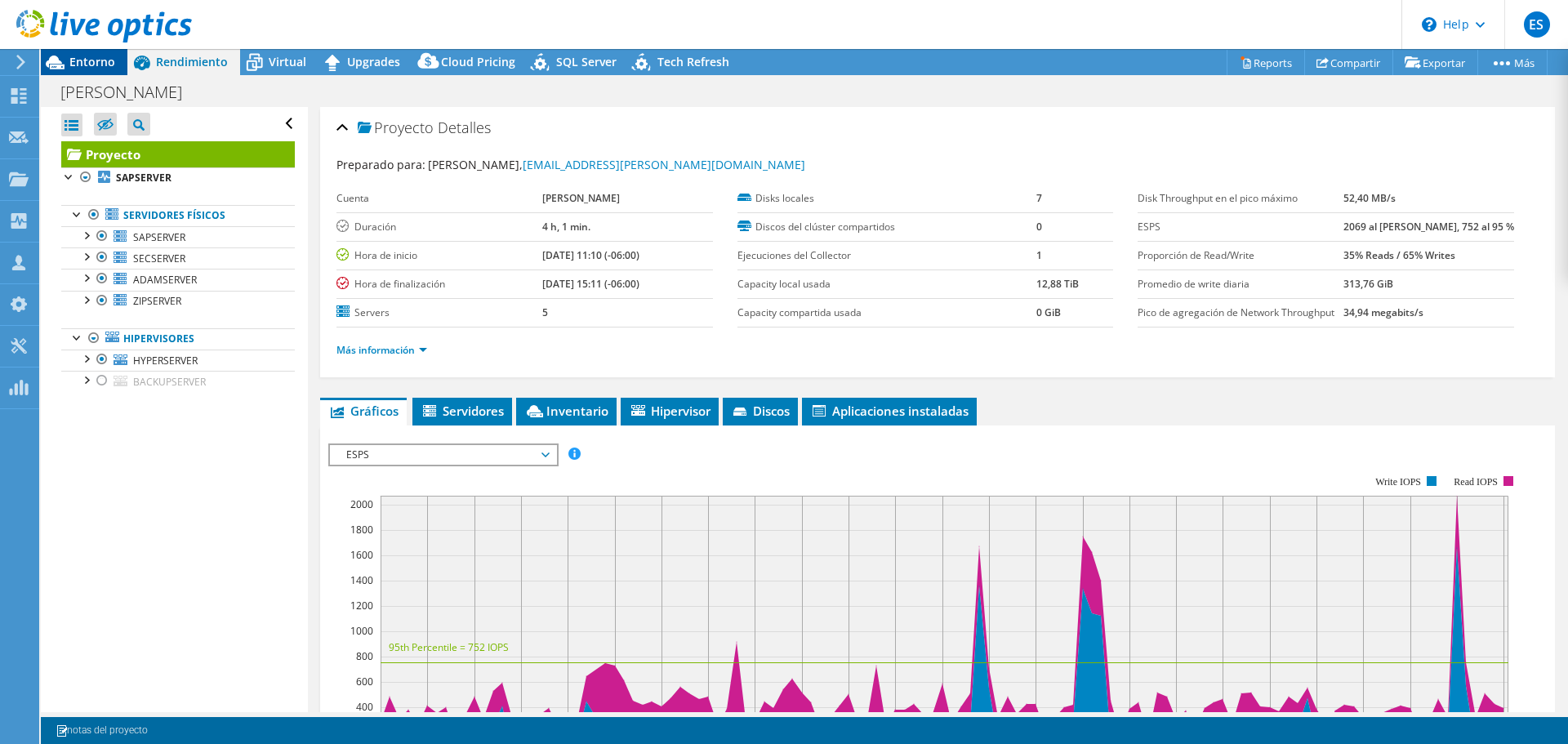
click at [97, 68] on span "Entorno" at bounding box center [92, 62] width 45 height 15
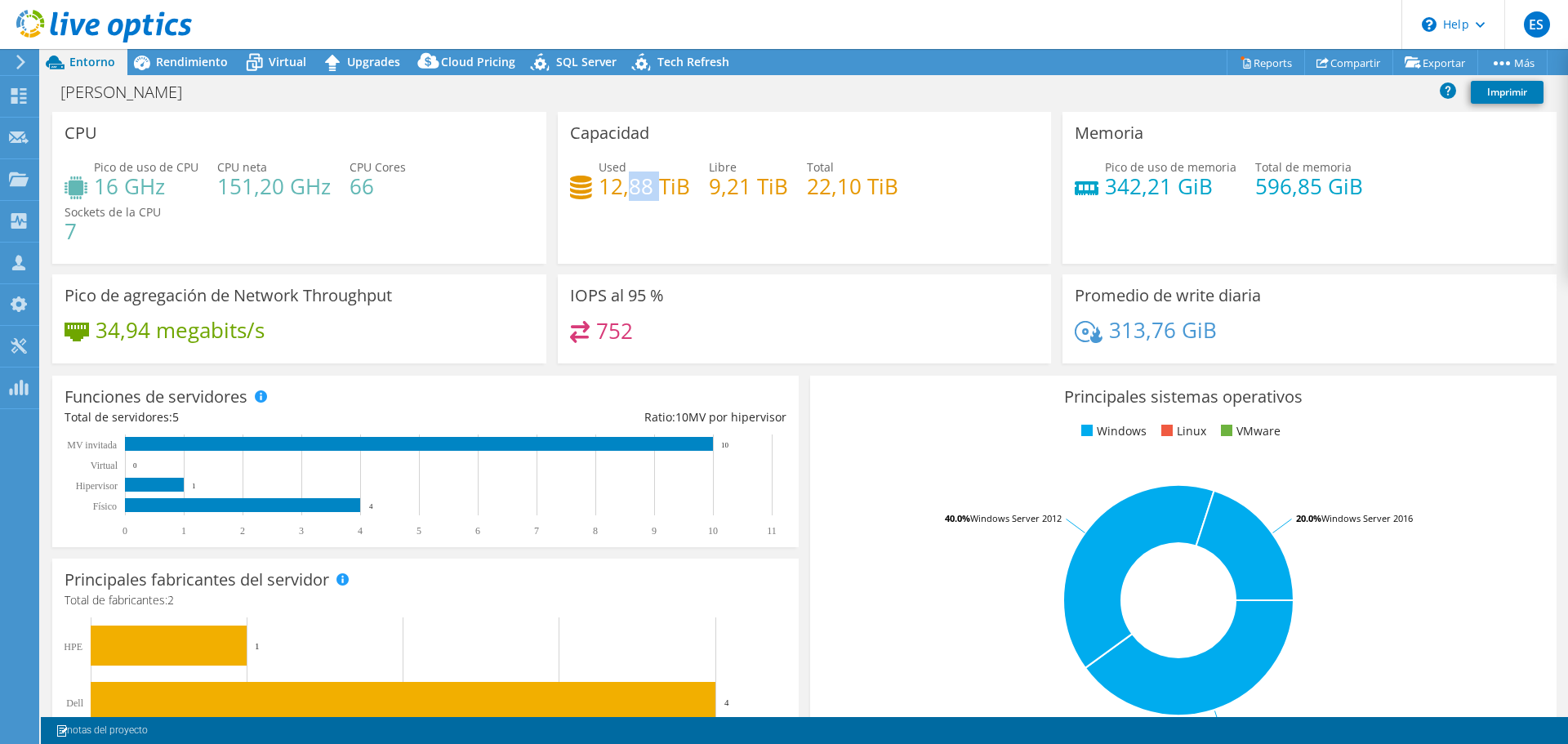
drag, startPoint x: 654, startPoint y: 192, endPoint x: 624, endPoint y: 190, distance: 30.1
click at [626, 190] on h4 "12,88 TiB" at bounding box center [644, 186] width 92 height 18
